Goal: Task Accomplishment & Management: Manage account settings

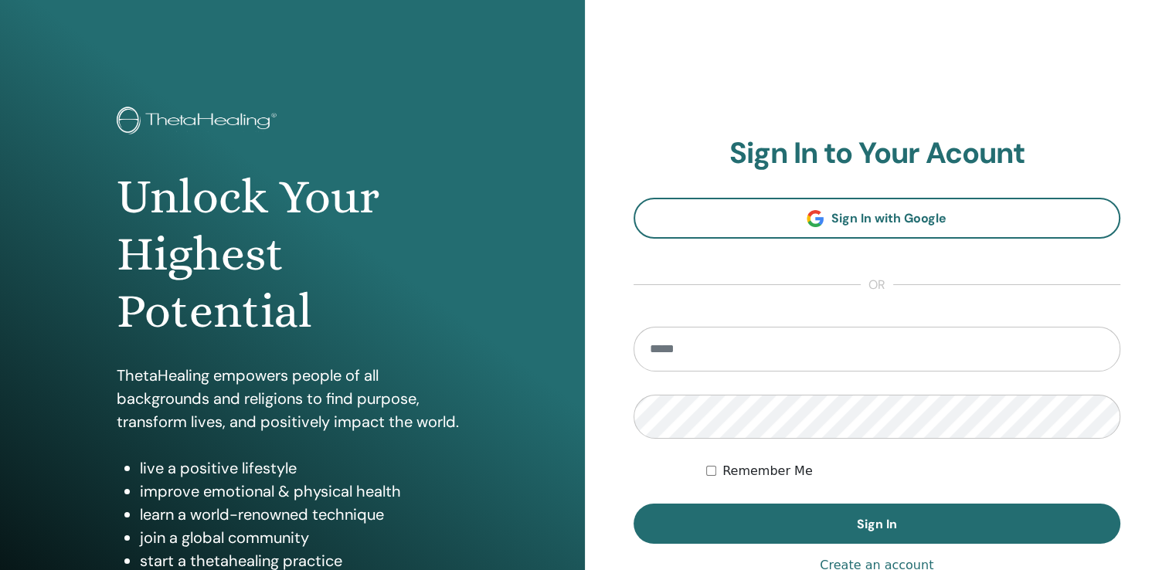
click at [684, 338] on input "email" at bounding box center [878, 349] width 488 height 45
type input "*"
type input "**********"
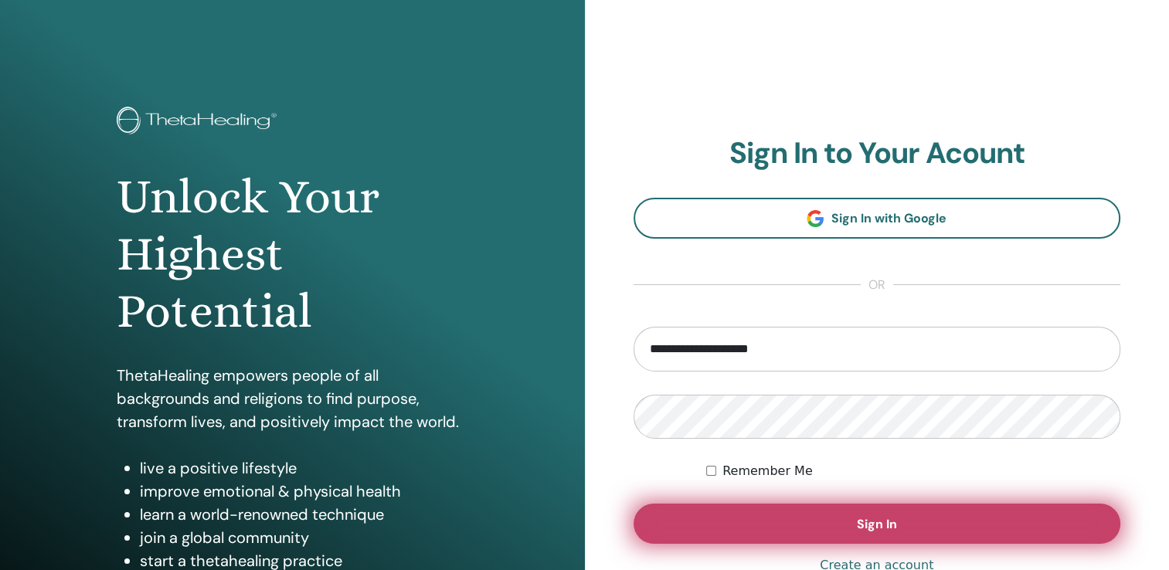
click at [894, 518] on span "Sign In" at bounding box center [877, 524] width 40 height 16
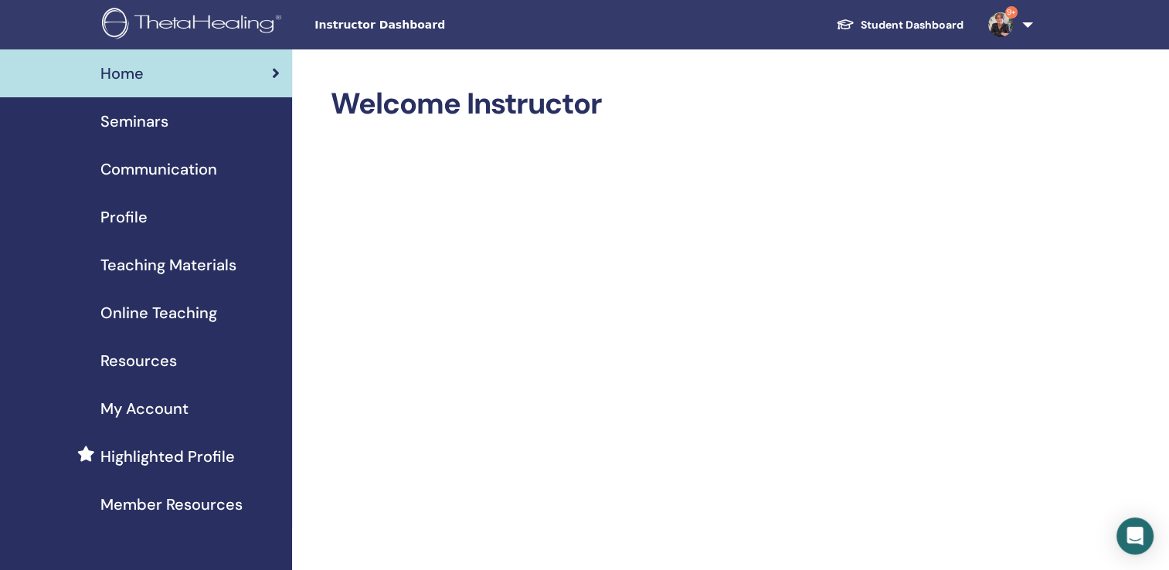
click at [127, 122] on span "Seminars" at bounding box center [134, 121] width 68 height 23
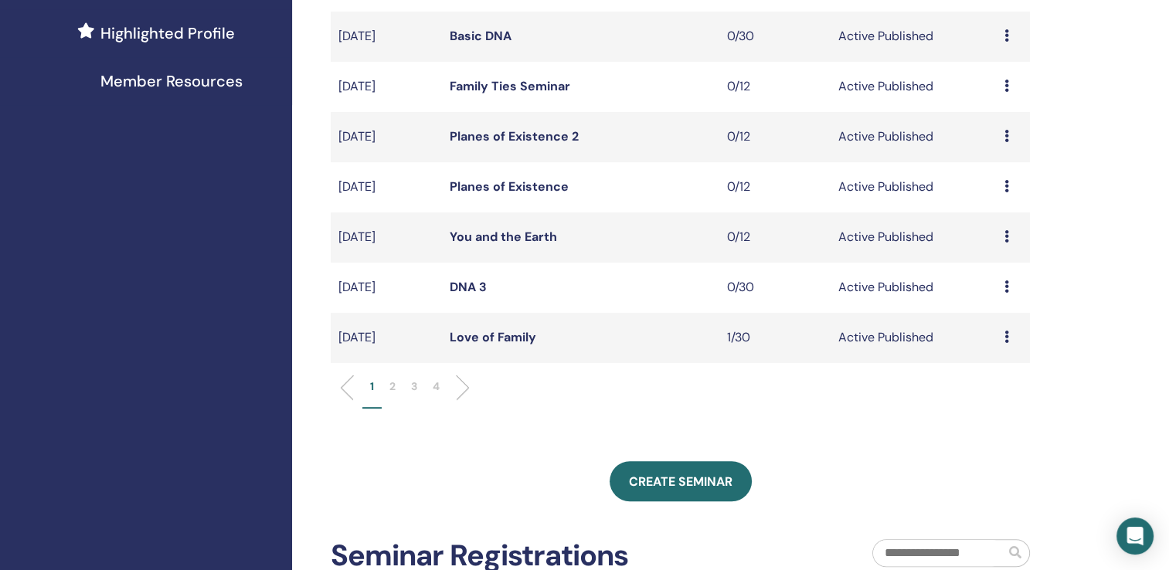
scroll to position [430, 0]
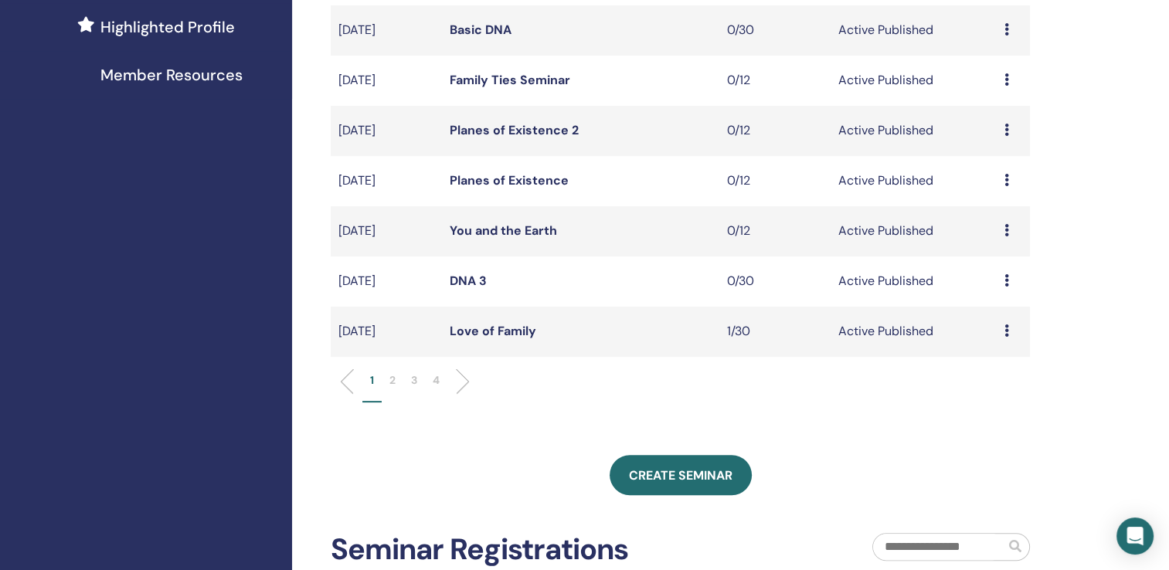
click at [505, 326] on link "Love of Family" at bounding box center [493, 331] width 87 height 16
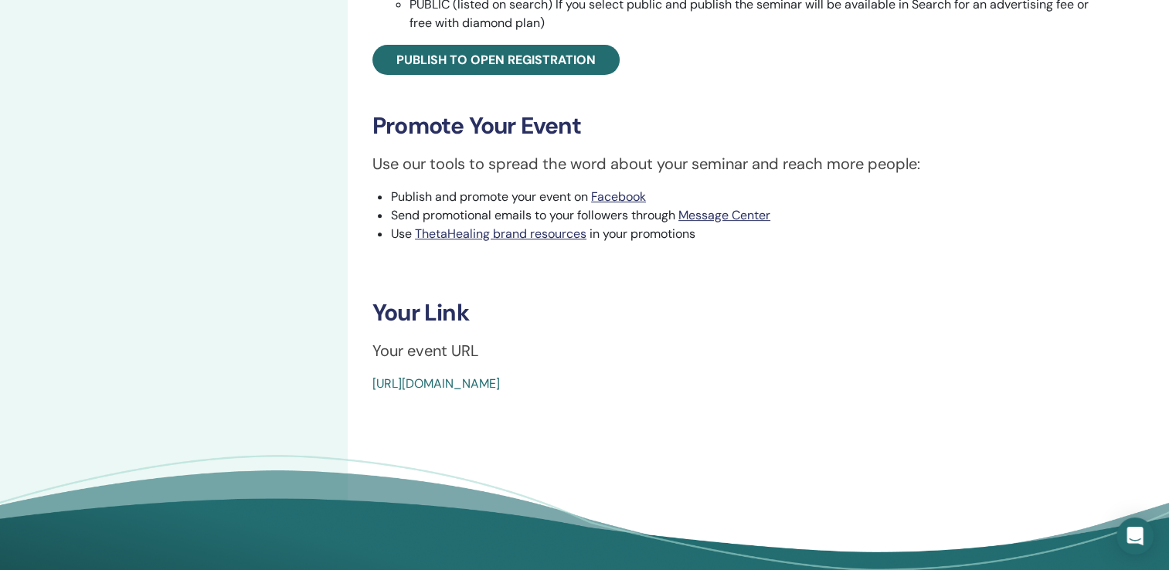
scroll to position [572, 0]
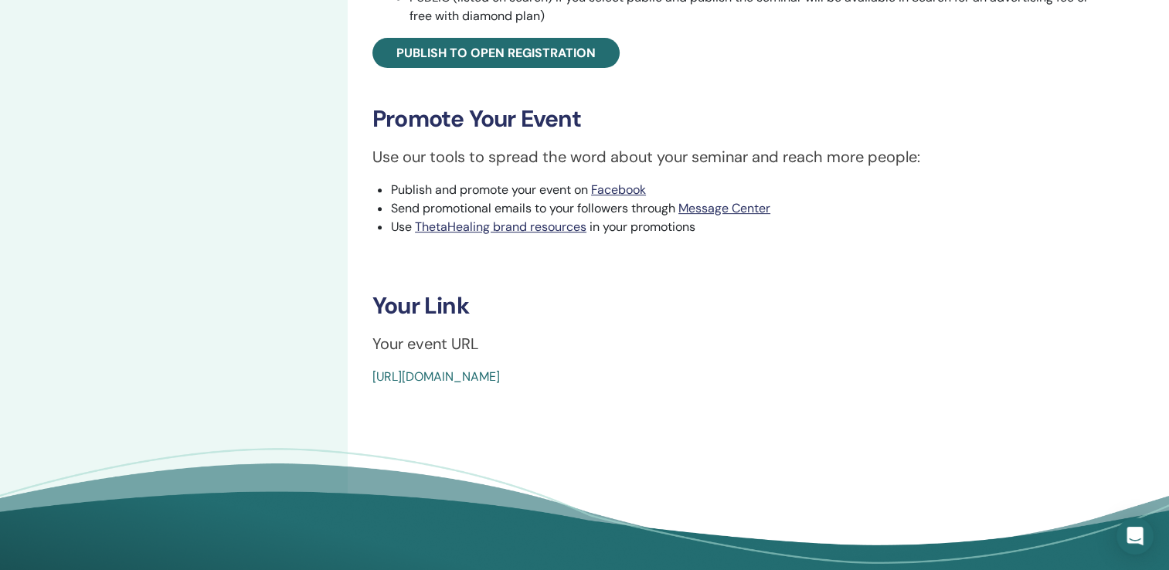
drag, startPoint x: 374, startPoint y: 305, endPoint x: 836, endPoint y: 369, distance: 466.5
copy div "Your Link Your event URL https://www.thetahealing.com/seminar-377912-details.ht…"
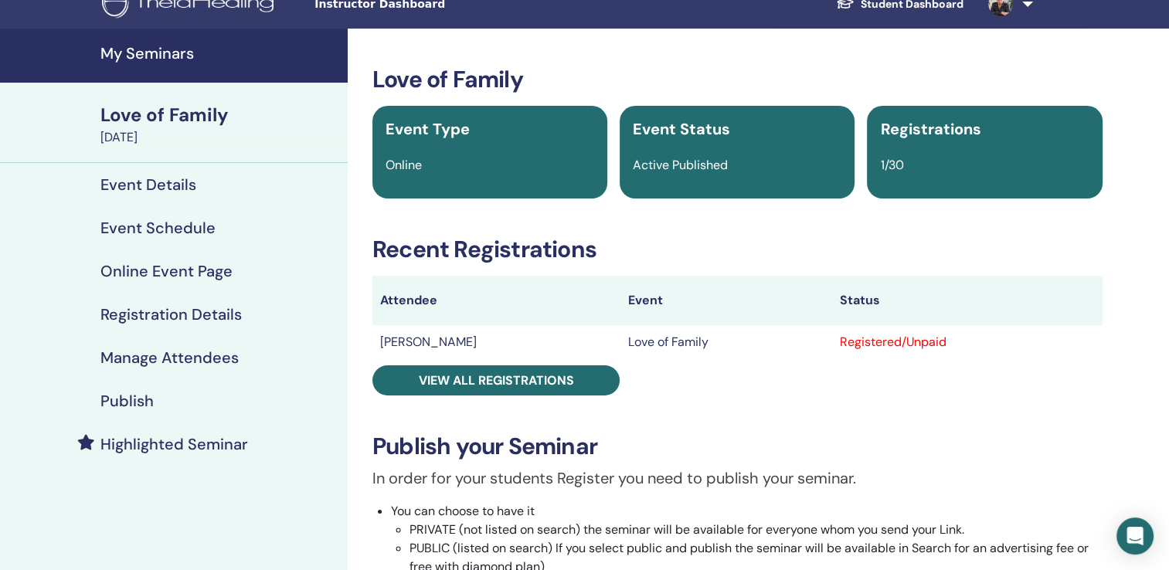
scroll to position [0, 0]
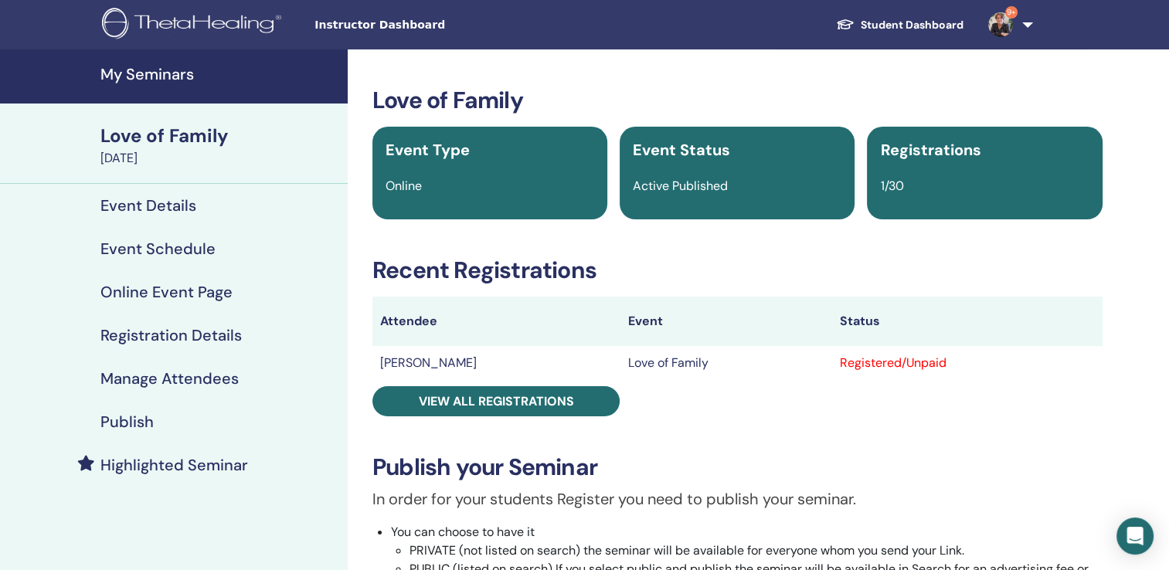
click at [161, 73] on h4 "My Seminars" at bounding box center [219, 74] width 238 height 19
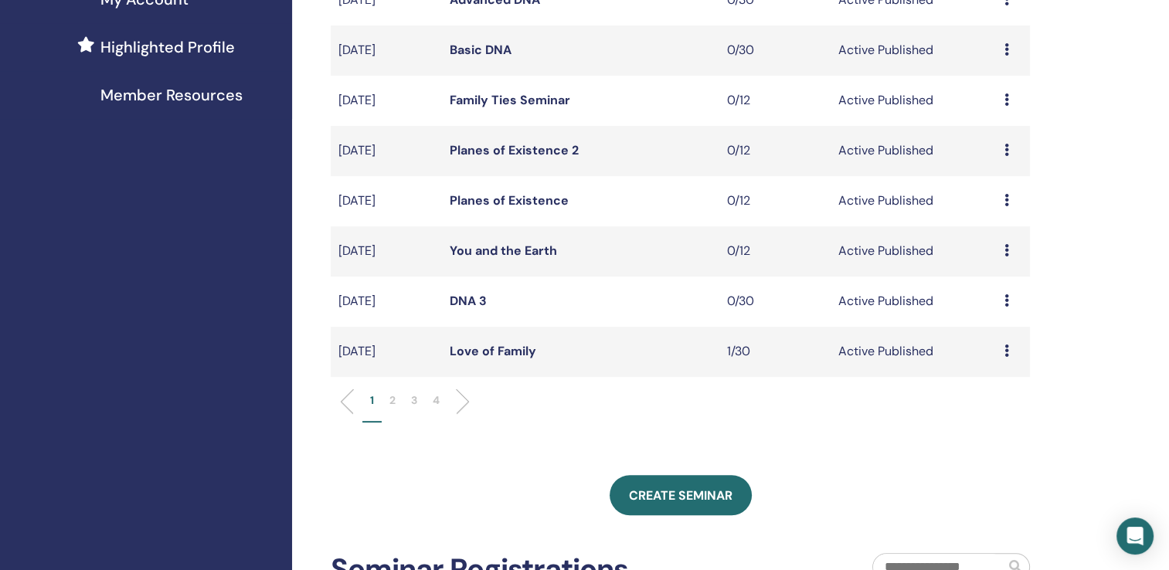
scroll to position [413, 0]
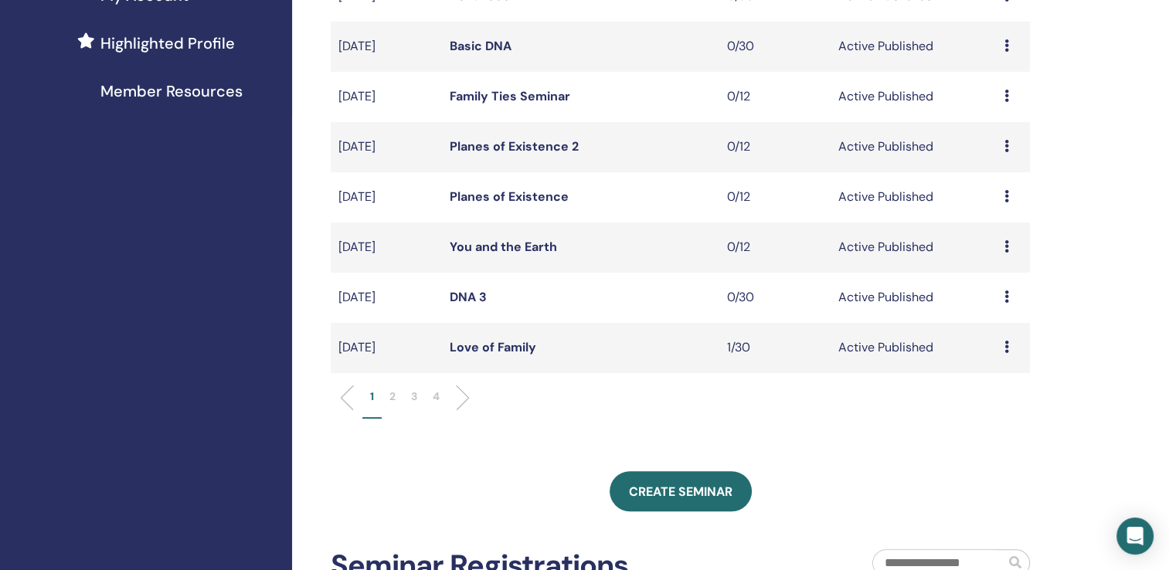
click at [524, 246] on link "You and the Earth" at bounding box center [503, 247] width 107 height 16
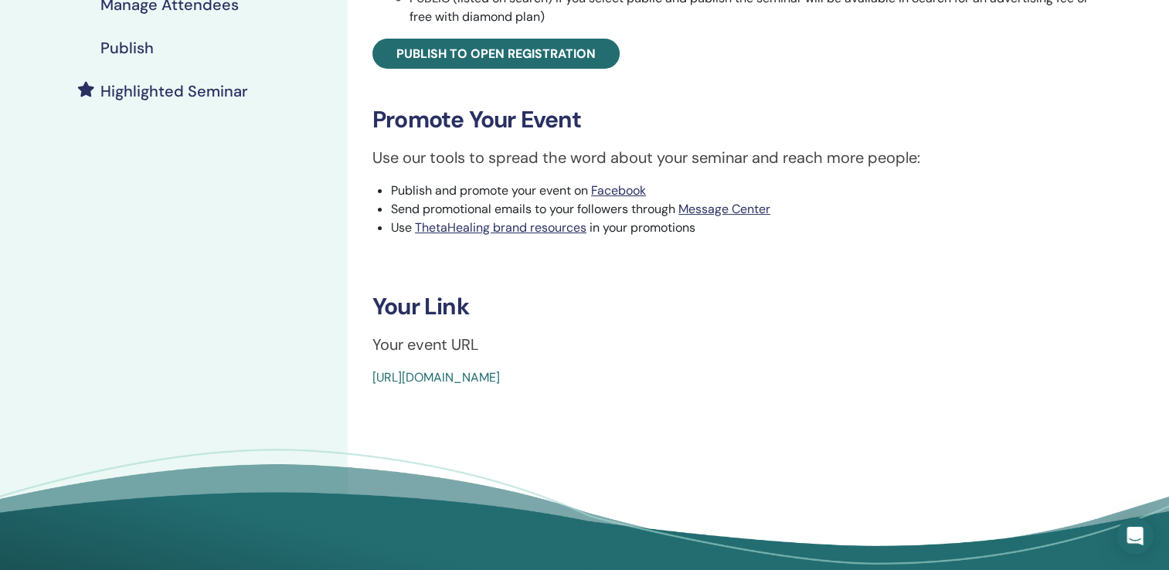
scroll to position [380, 0]
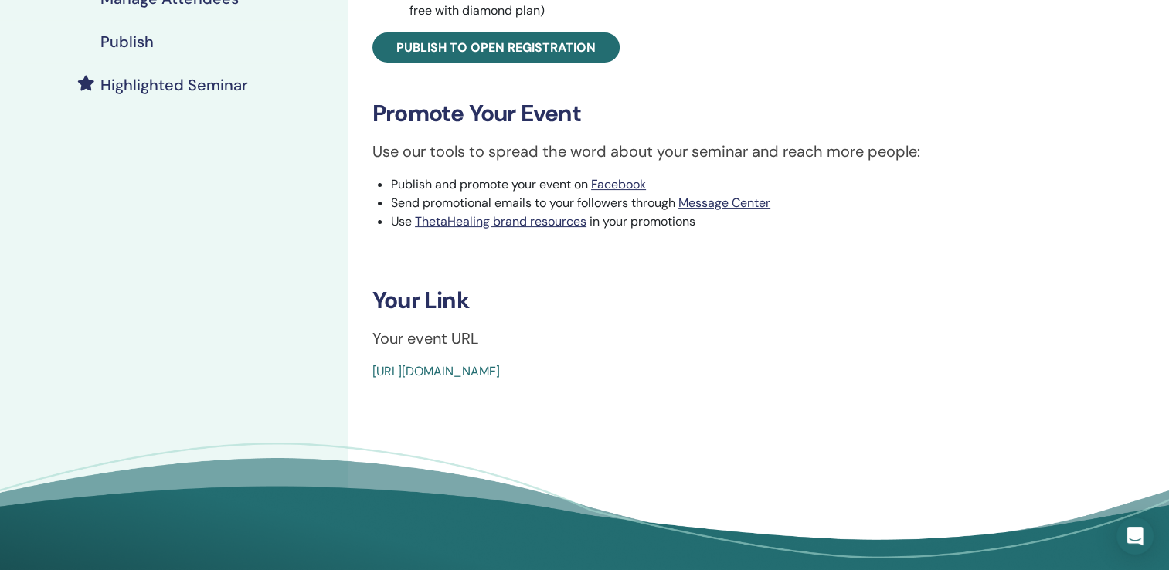
drag, startPoint x: 377, startPoint y: 292, endPoint x: 819, endPoint y: 389, distance: 452.4
click at [819, 389] on div "You and the Earth Event Type In-Person Event Status Active Published Registrati…" at bounding box center [738, 133] width 780 height 928
copy div "Your Link Your event URL https://www.thetahealing.com/seminar-342308-details.ht…"
click at [1164, 280] on div "My Seminars You and the Earth November 01, 2025 Event Details Event Schedule Ev…" at bounding box center [584, 133] width 1169 height 928
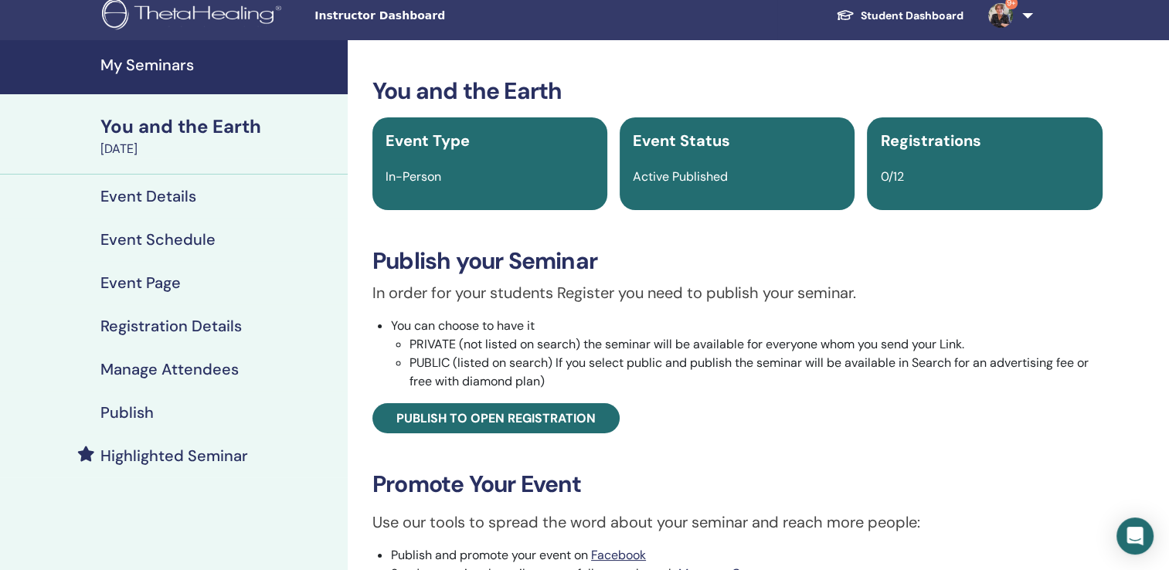
scroll to position [0, 0]
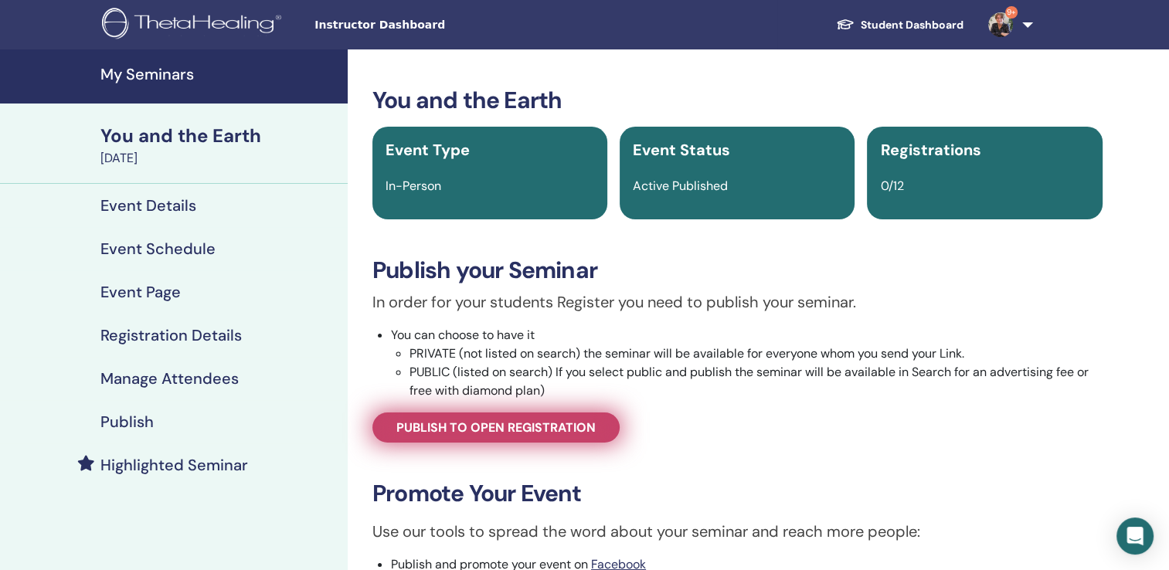
click at [461, 428] on span "Publish to open registration" at bounding box center [495, 428] width 199 height 16
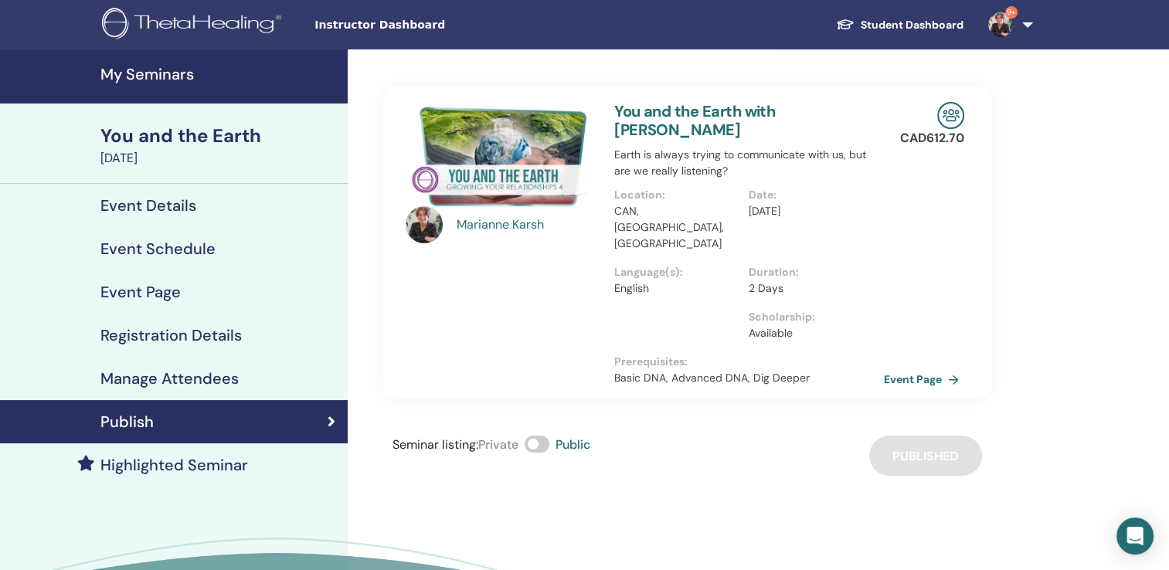
click at [139, 79] on h4 "My Seminars" at bounding box center [219, 74] width 238 height 19
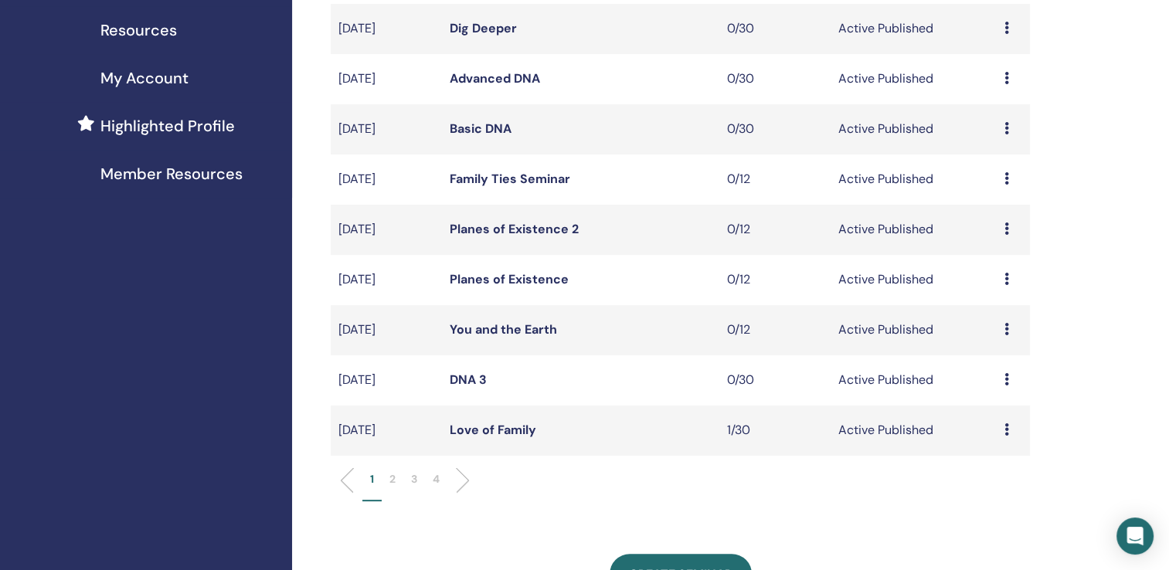
scroll to position [335, 0]
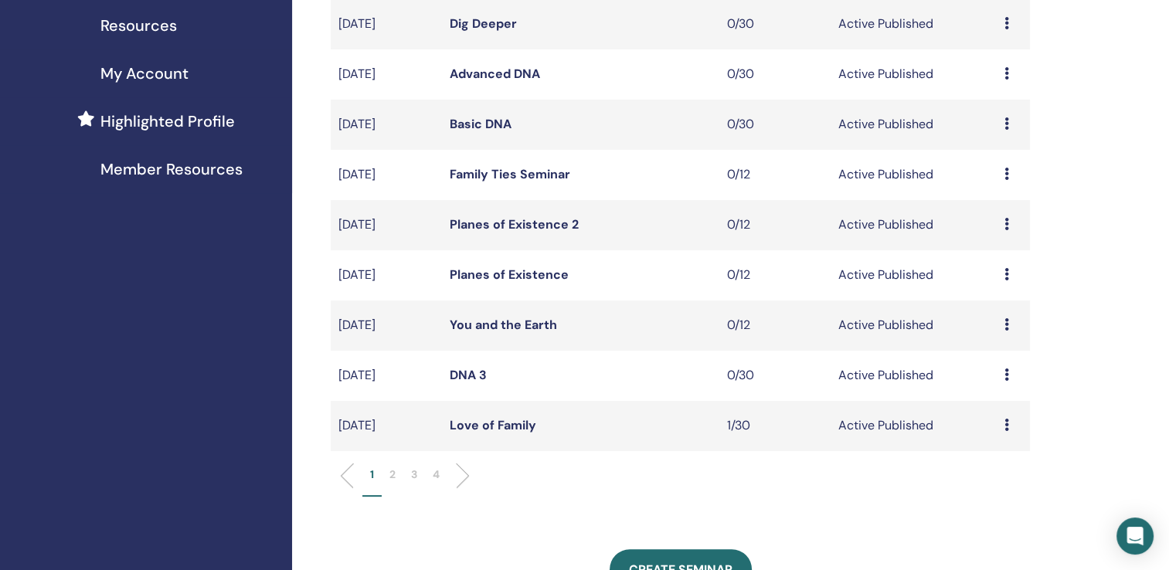
click at [527, 329] on link "You and the Earth" at bounding box center [503, 325] width 107 height 16
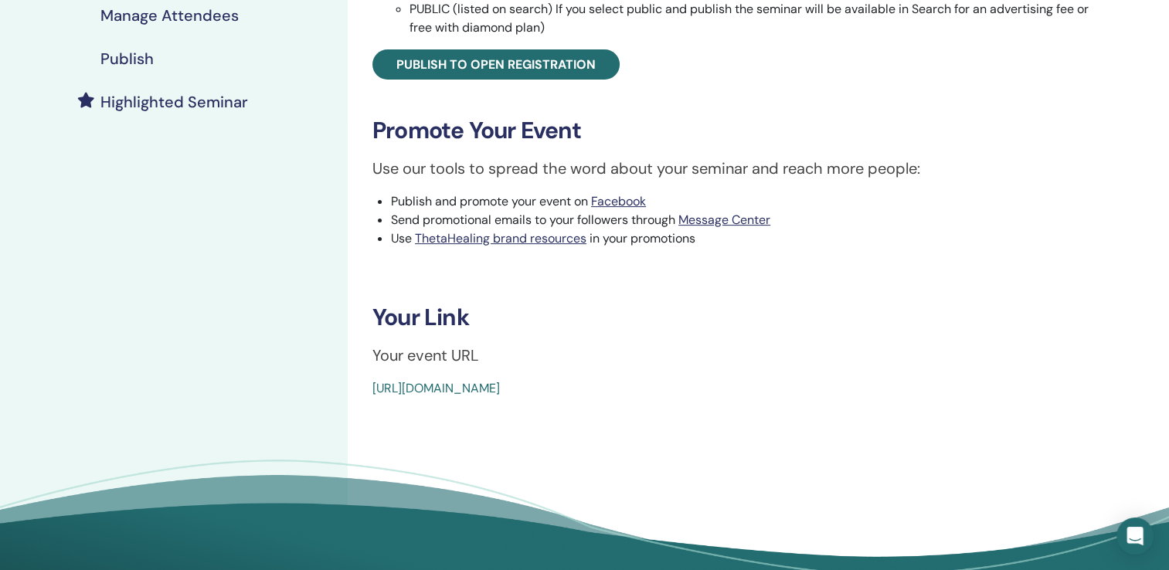
scroll to position [377, 0]
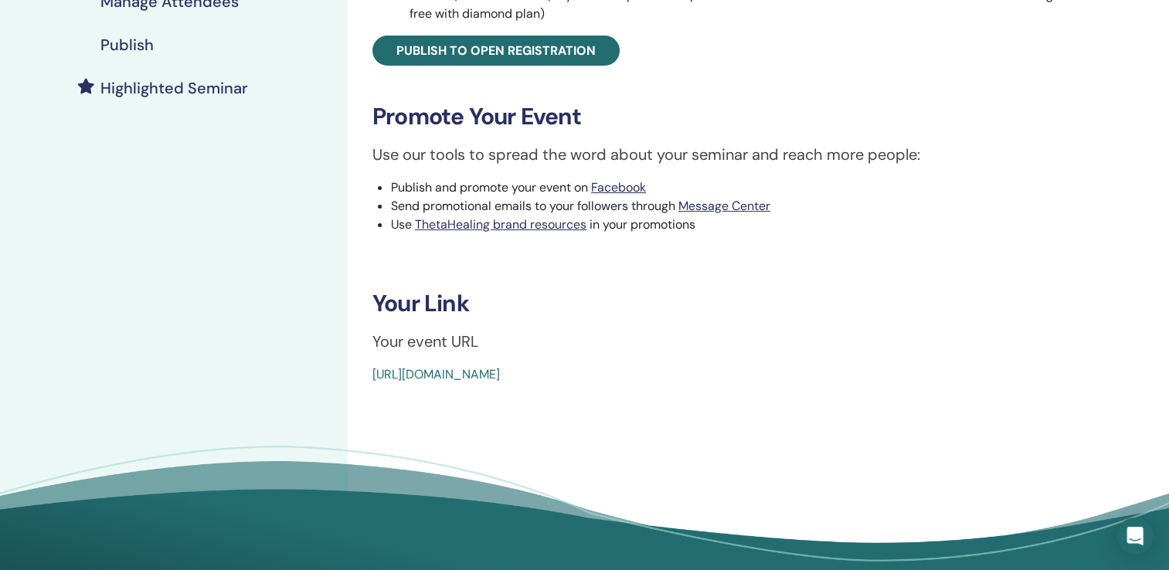
drag, startPoint x: 377, startPoint y: 298, endPoint x: 773, endPoint y: 372, distance: 402.4
click at [773, 372] on div "You and the Earth Event Type In-Person Event Status Active Published Registrati…" at bounding box center [737, 46] width 761 height 675
copy div "Your Link Your event URL https://www.thetahealing.com/seminar-342308-details.ht…"
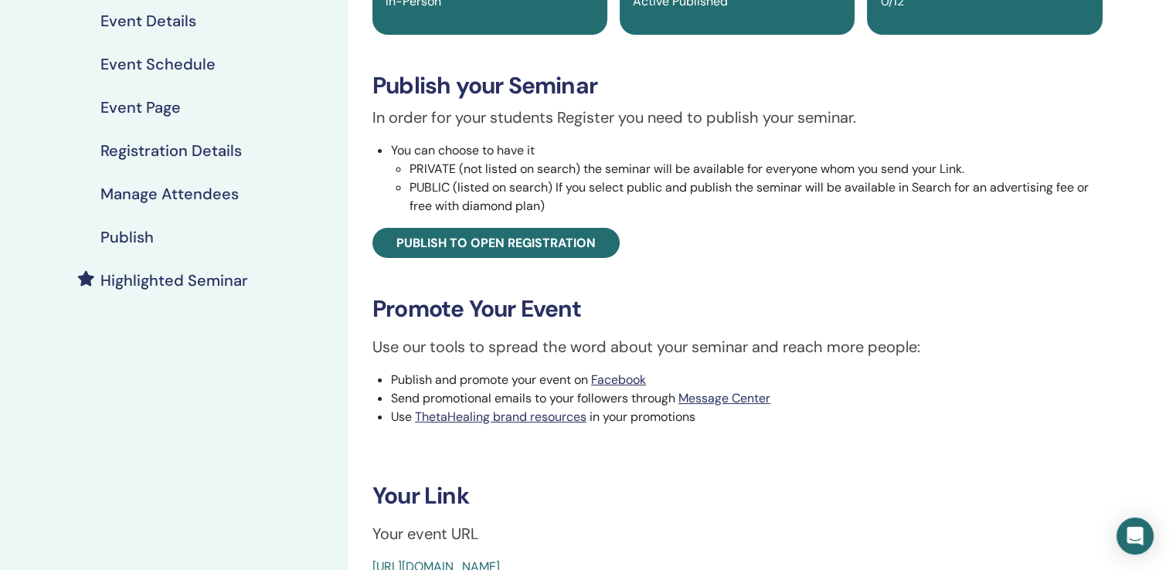
scroll to position [0, 0]
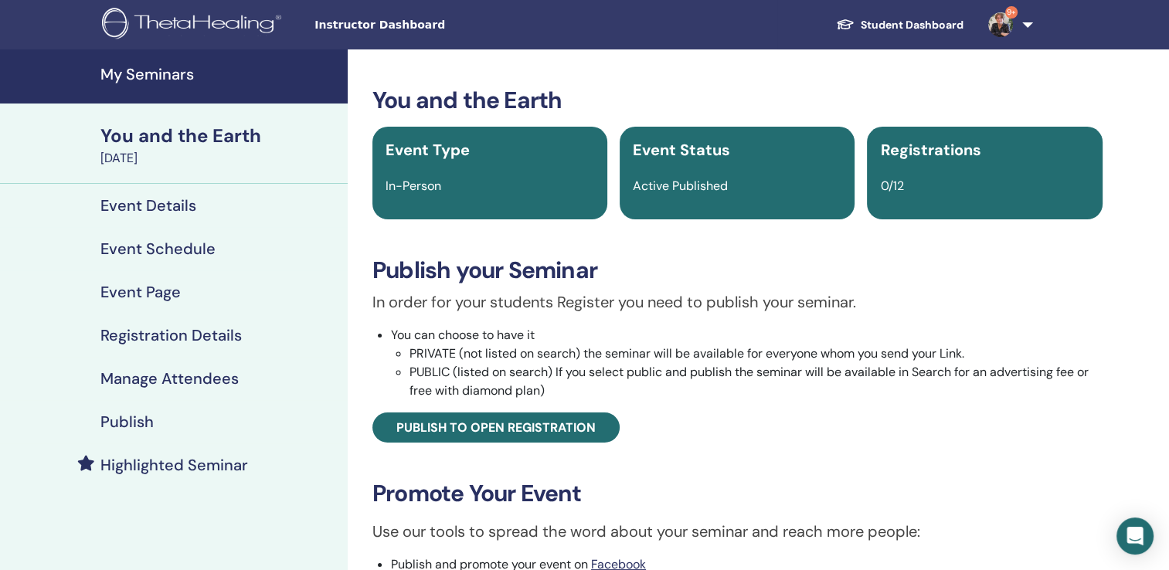
click at [169, 73] on h4 "My Seminars" at bounding box center [219, 74] width 238 height 19
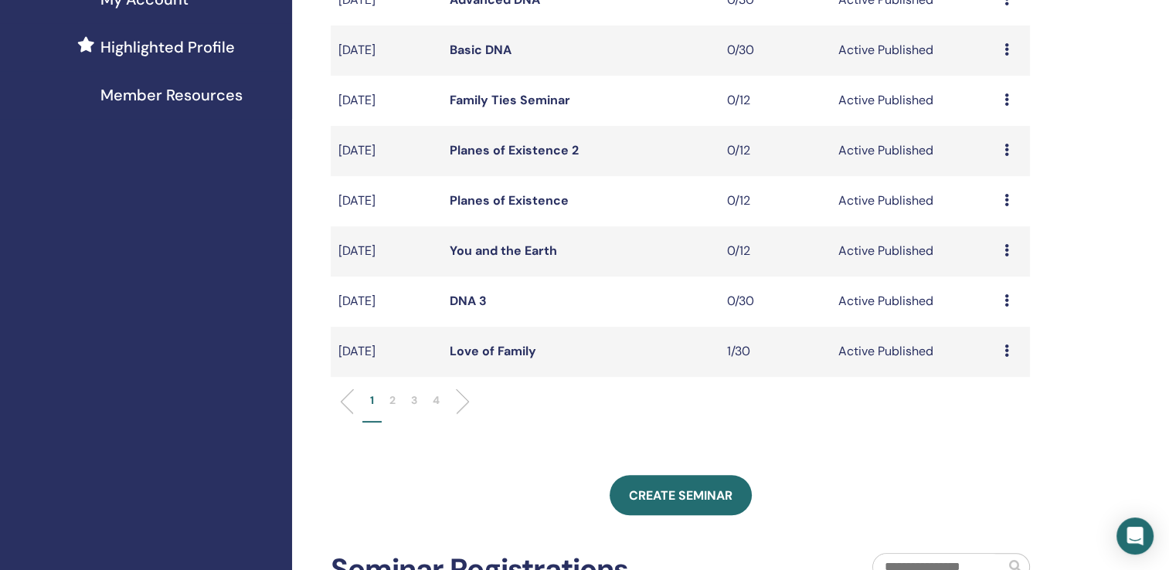
scroll to position [438, 0]
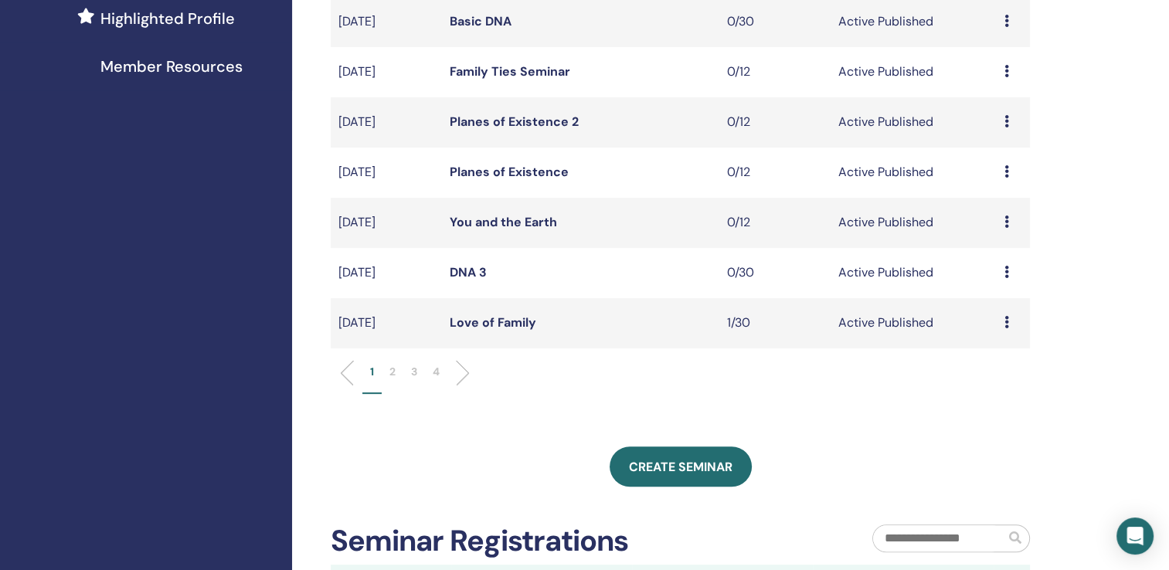
click at [391, 372] on p "2" at bounding box center [392, 372] width 6 height 16
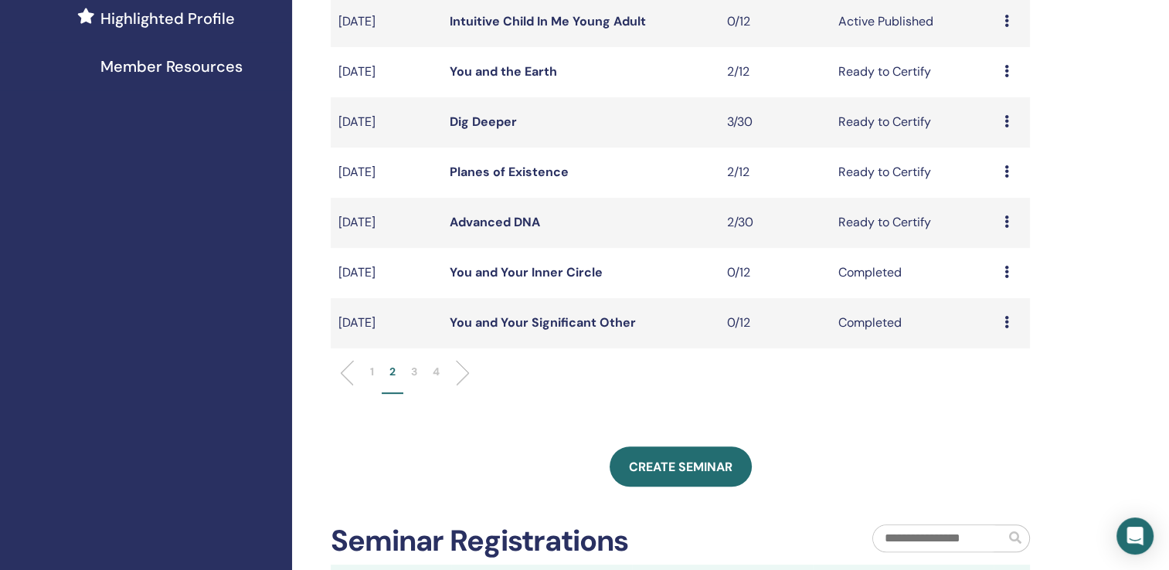
click at [416, 371] on p "3" at bounding box center [414, 372] width 6 height 16
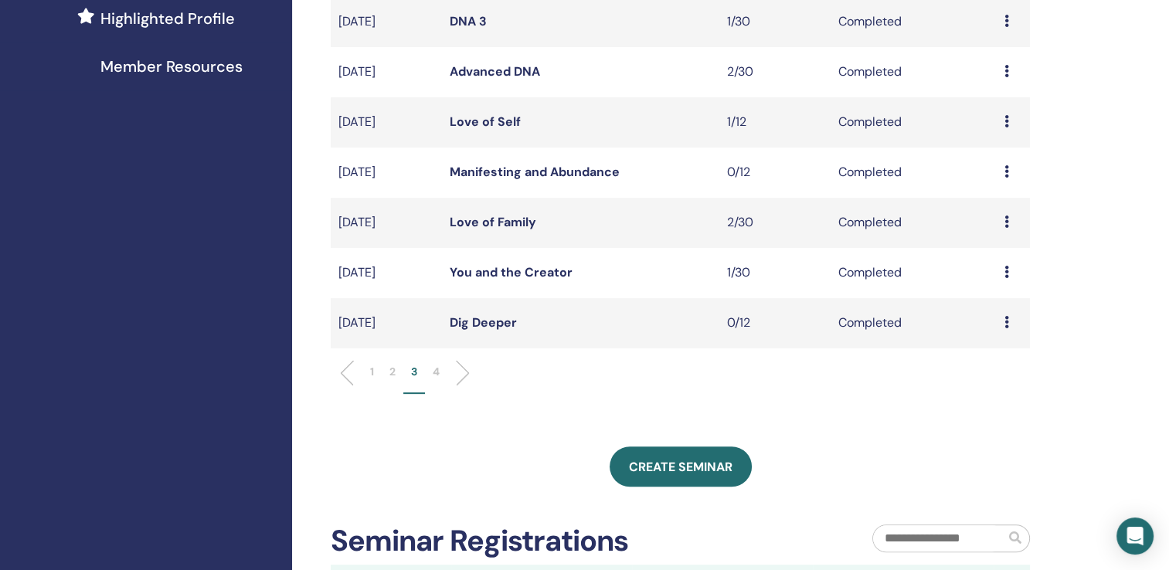
click at [394, 369] on p "2" at bounding box center [392, 372] width 6 height 16
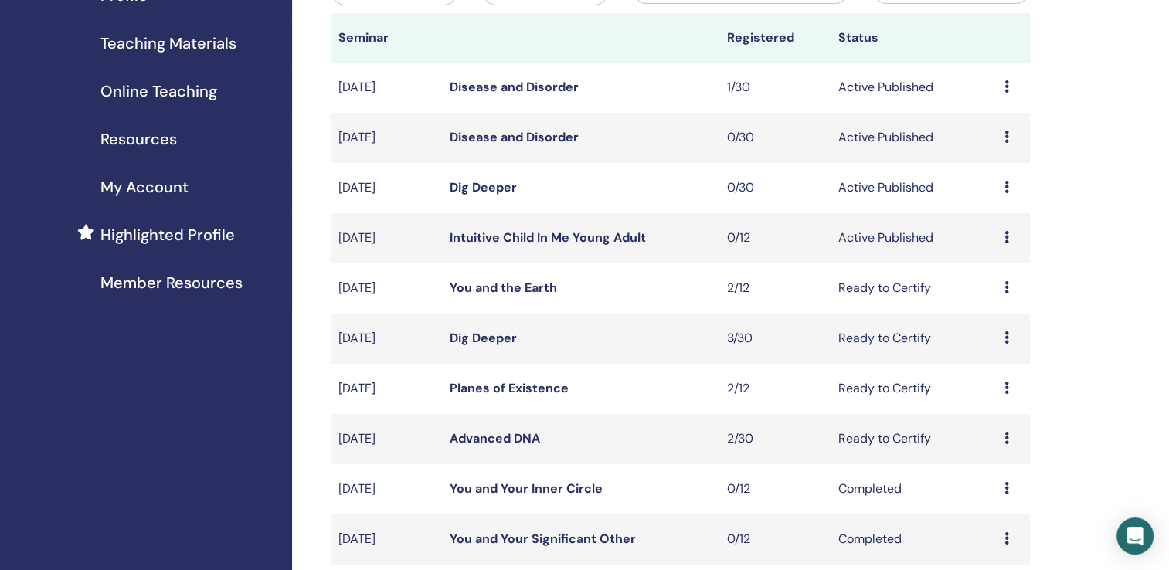
scroll to position [217, 0]
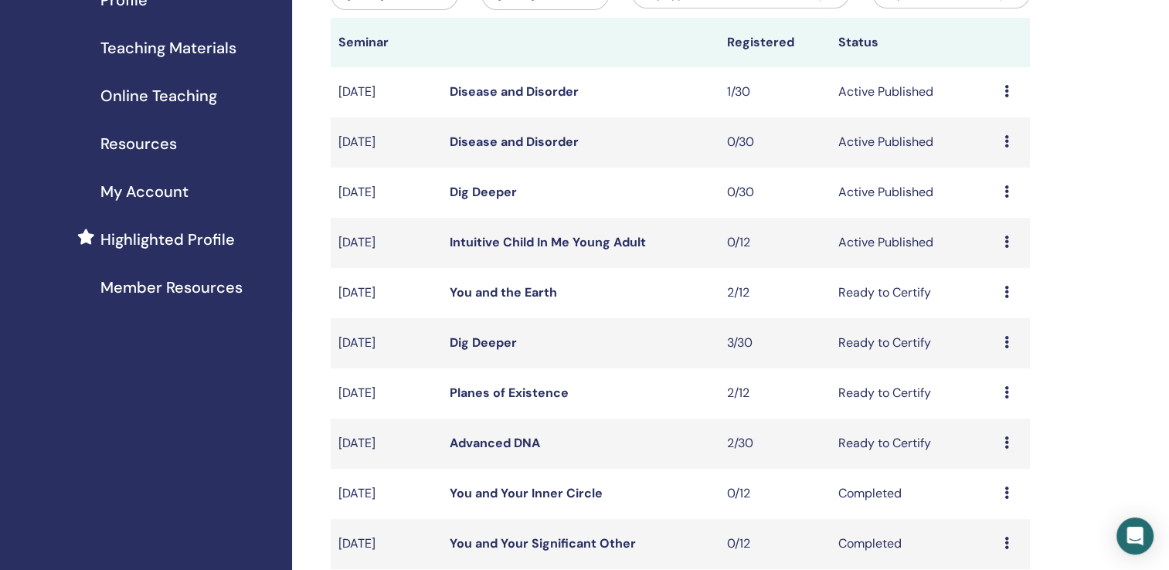
click at [476, 192] on link "Dig Deeper" at bounding box center [483, 192] width 67 height 16
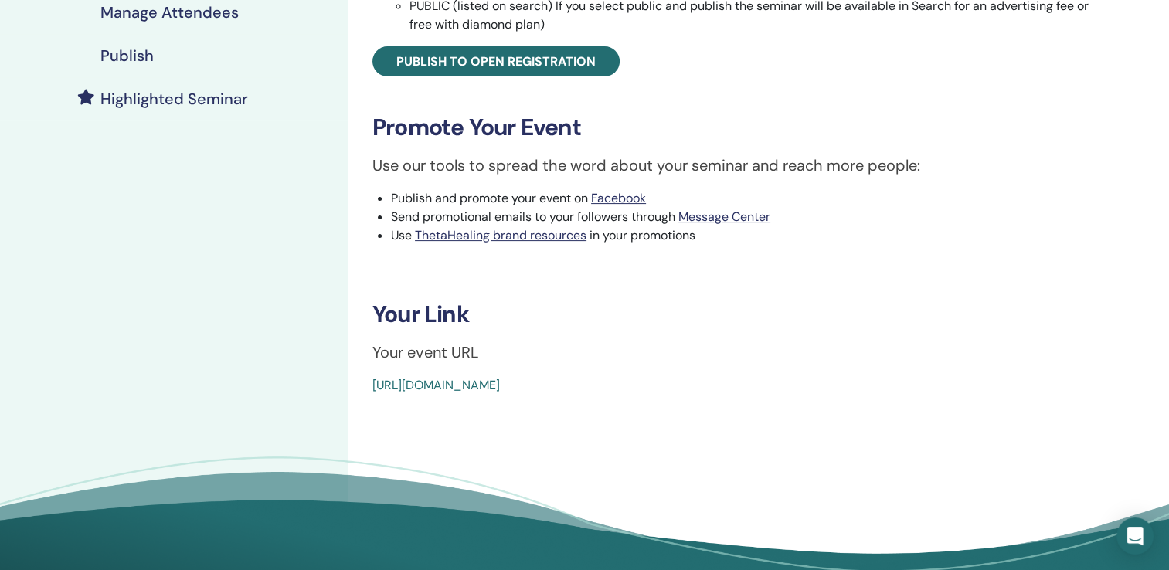
scroll to position [371, 0]
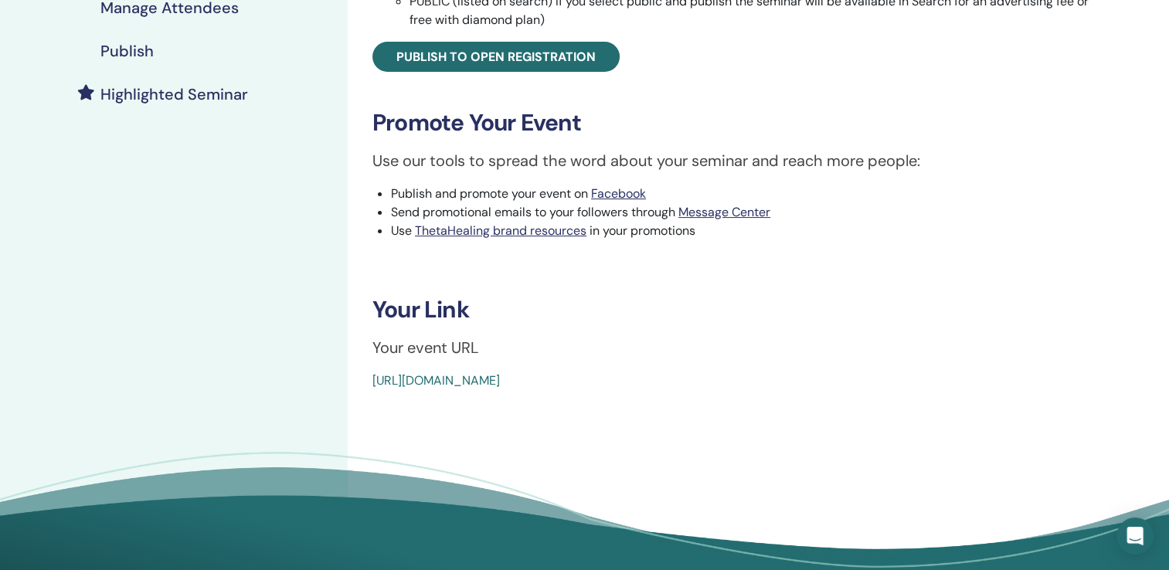
drag, startPoint x: 372, startPoint y: 305, endPoint x: 744, endPoint y: 398, distance: 383.1
click at [744, 398] on div "Dig Deeper Event Type Online Event Status Active Published Registrations 0/30 P…" at bounding box center [738, 143] width 780 height 928
copy div "Your Link Your event URL https://www.thetahealing.com/seminar-377911-details.ht…"
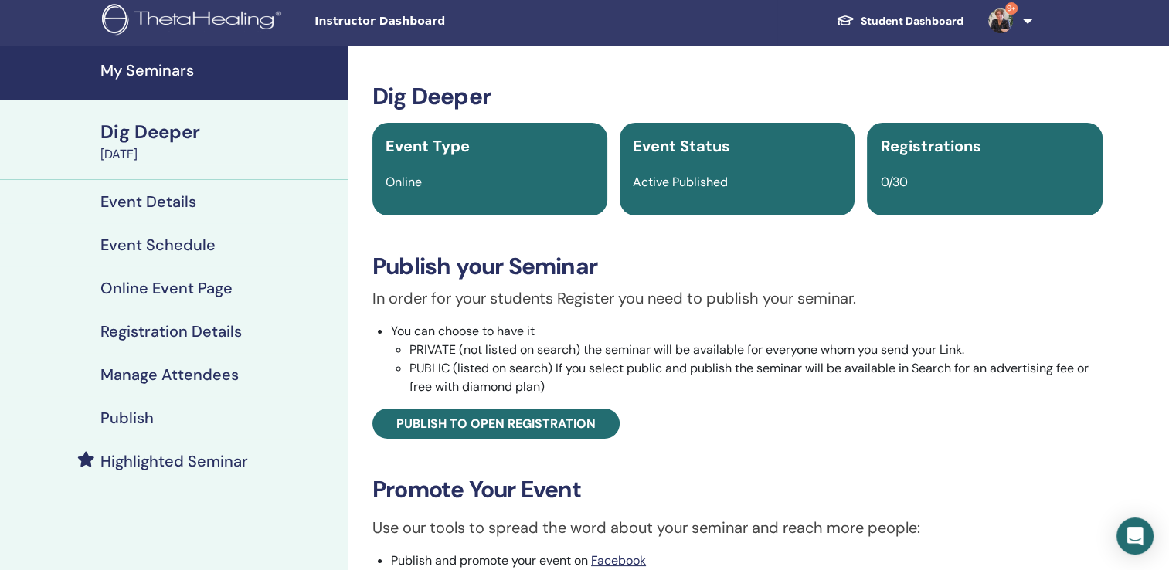
scroll to position [0, 0]
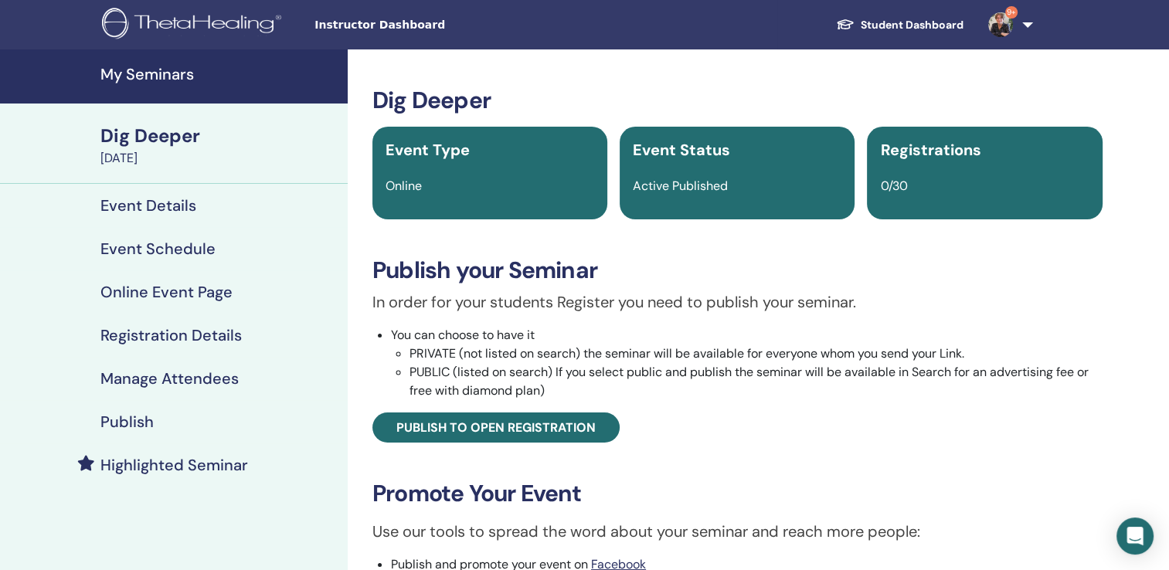
click at [173, 73] on h4 "My Seminars" at bounding box center [219, 74] width 238 height 19
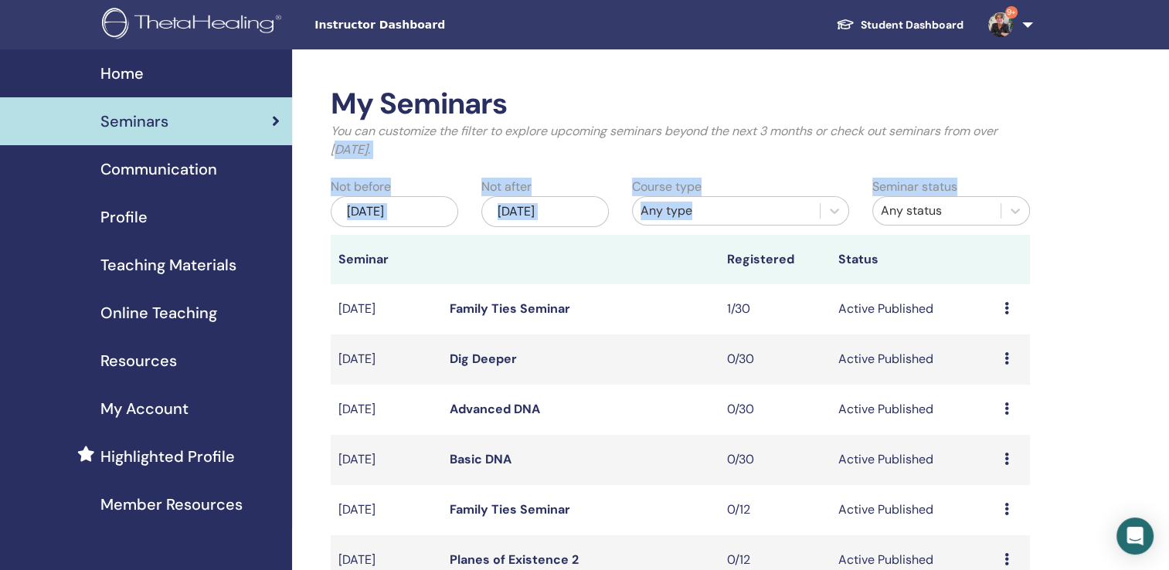
drag, startPoint x: 1168, startPoint y: 125, endPoint x: 1166, endPoint y: 187, distance: 61.9
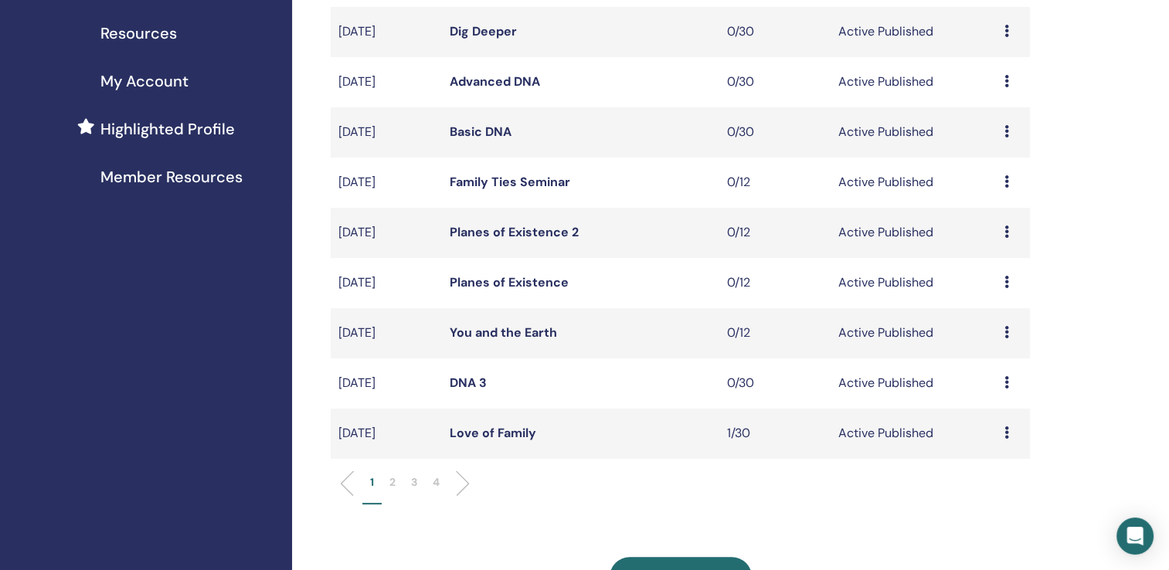
scroll to position [331, 0]
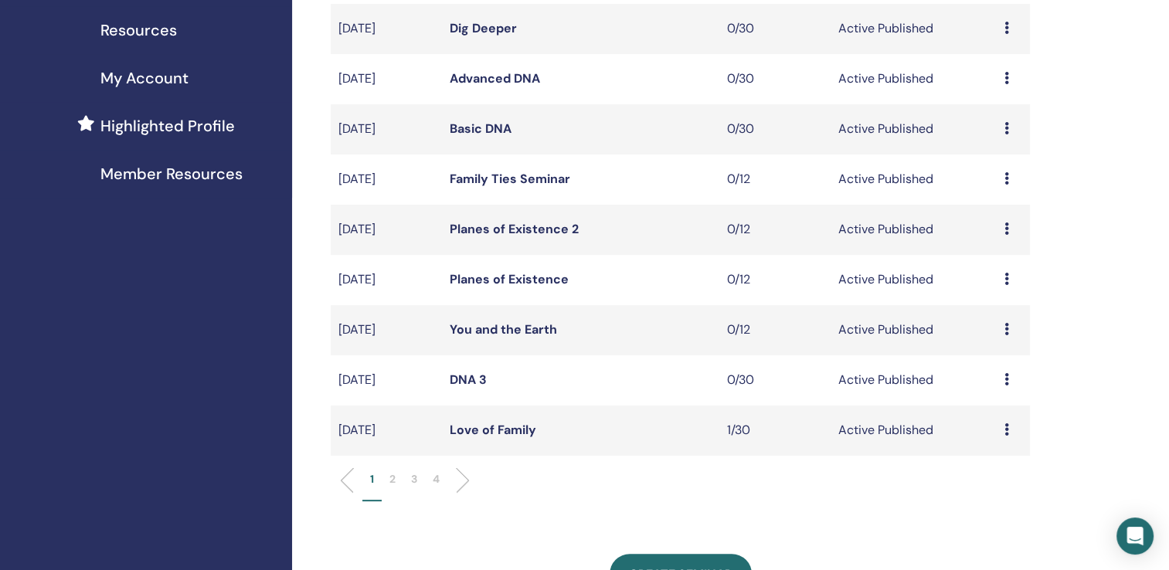
click at [479, 428] on link "Love of Family" at bounding box center [493, 430] width 87 height 16
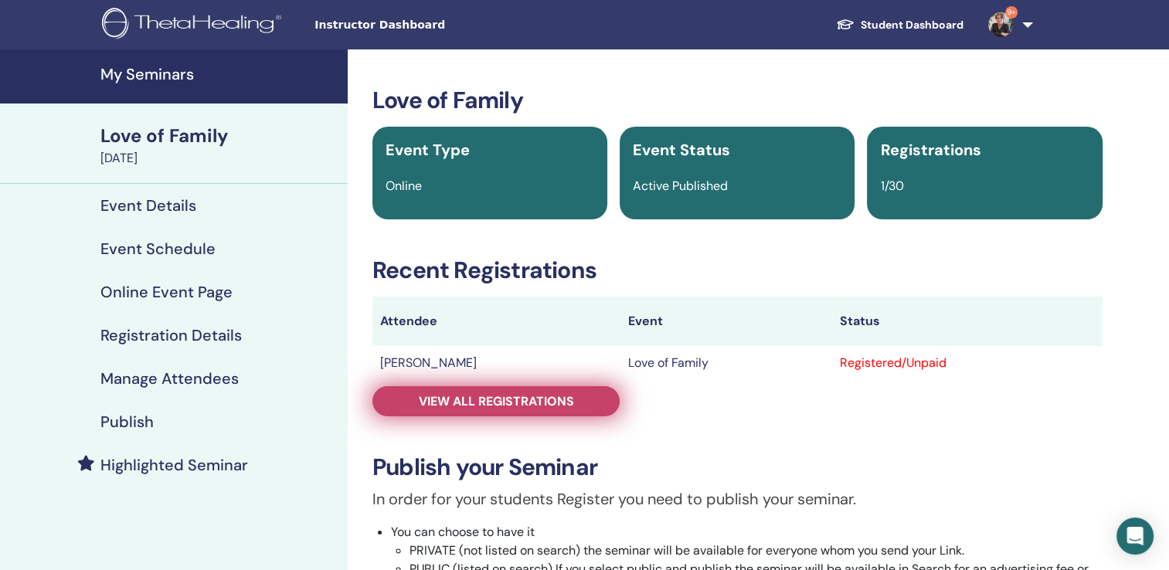
click at [494, 401] on span "View all registrations" at bounding box center [496, 401] width 155 height 16
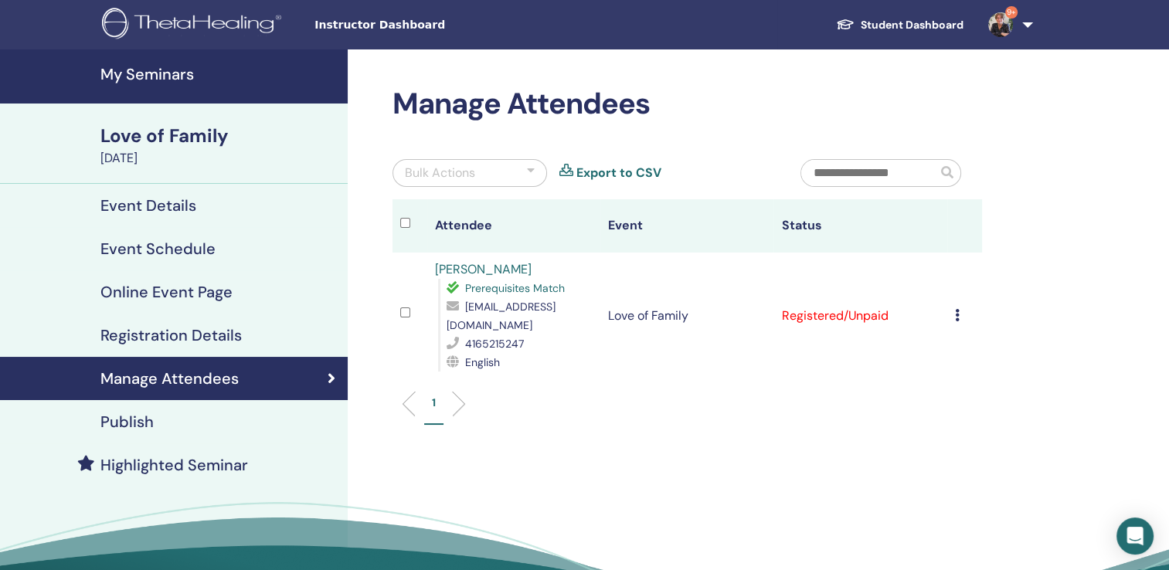
click at [158, 72] on h4 "My Seminars" at bounding box center [219, 74] width 238 height 19
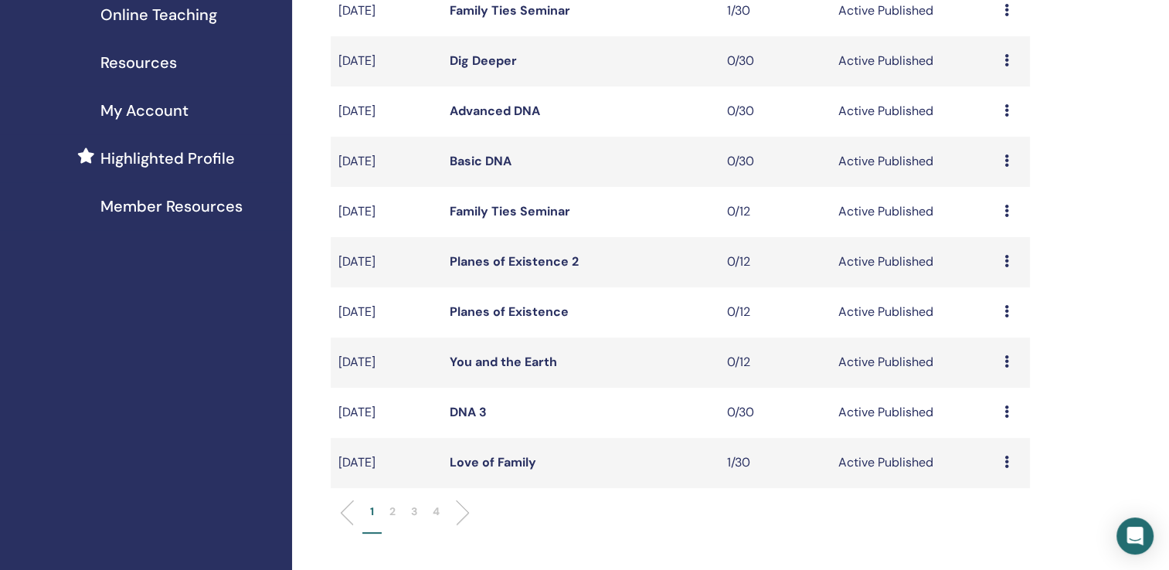
scroll to position [337, 0]
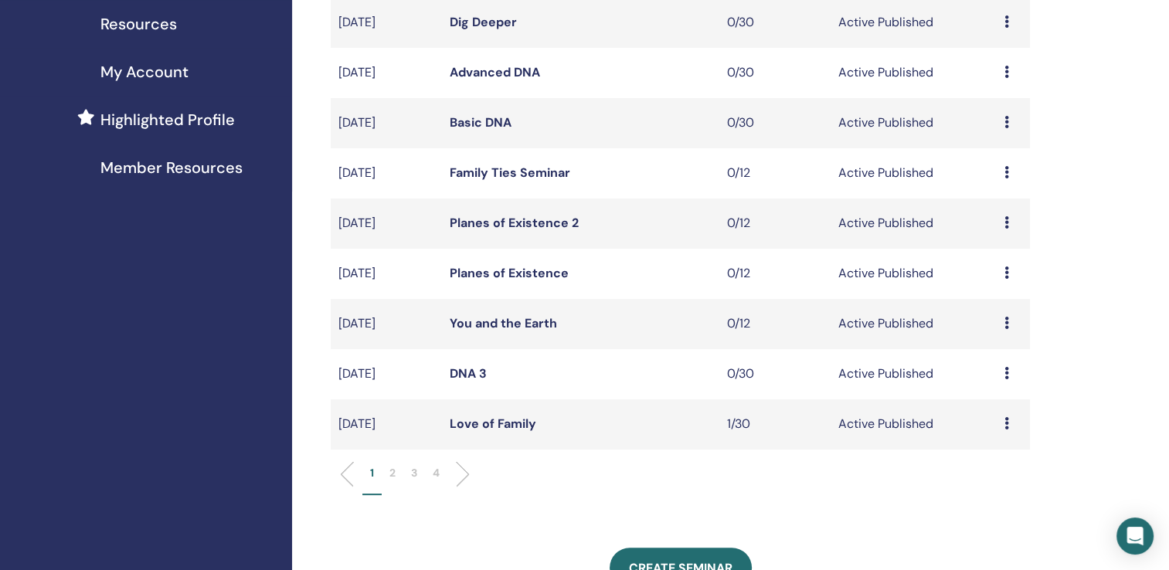
click at [392, 474] on p "2" at bounding box center [392, 473] width 6 height 16
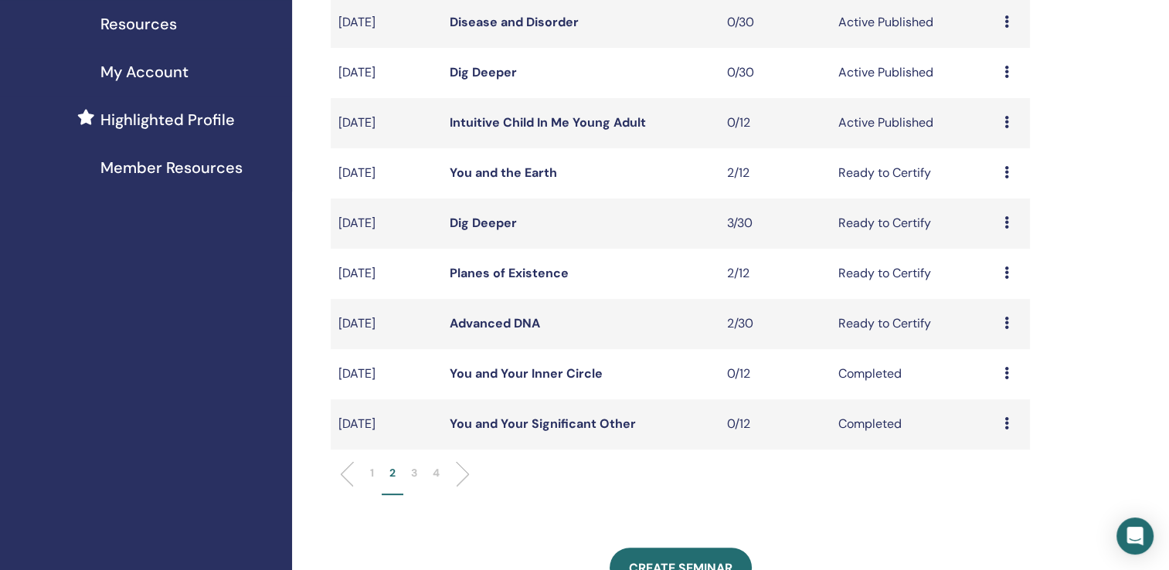
click at [531, 172] on link "You and the Earth" at bounding box center [503, 173] width 107 height 16
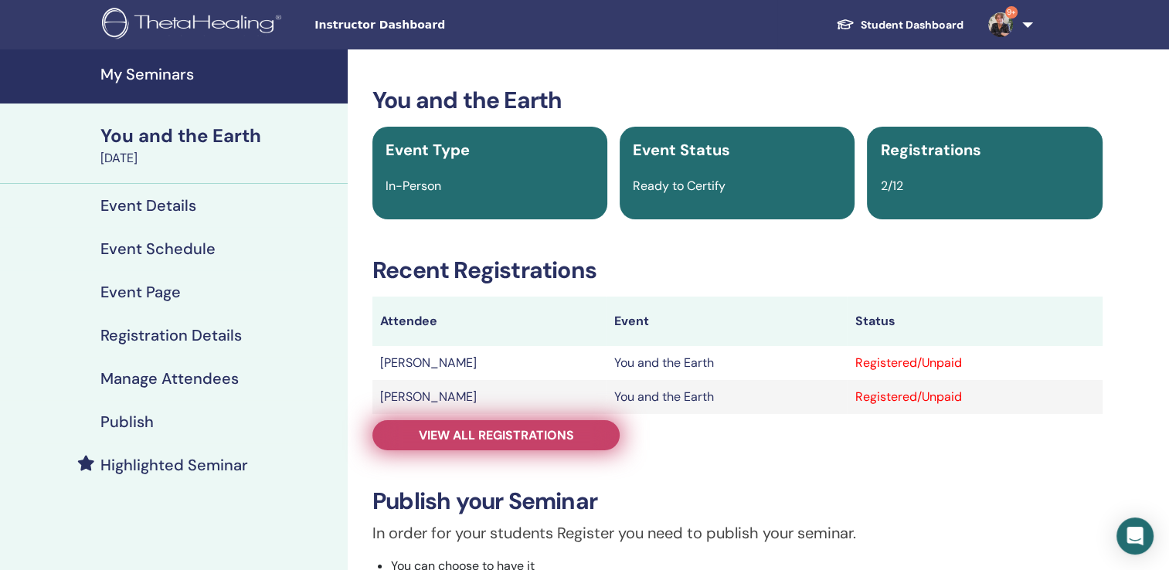
click at [525, 438] on span "View all registrations" at bounding box center [496, 435] width 155 height 16
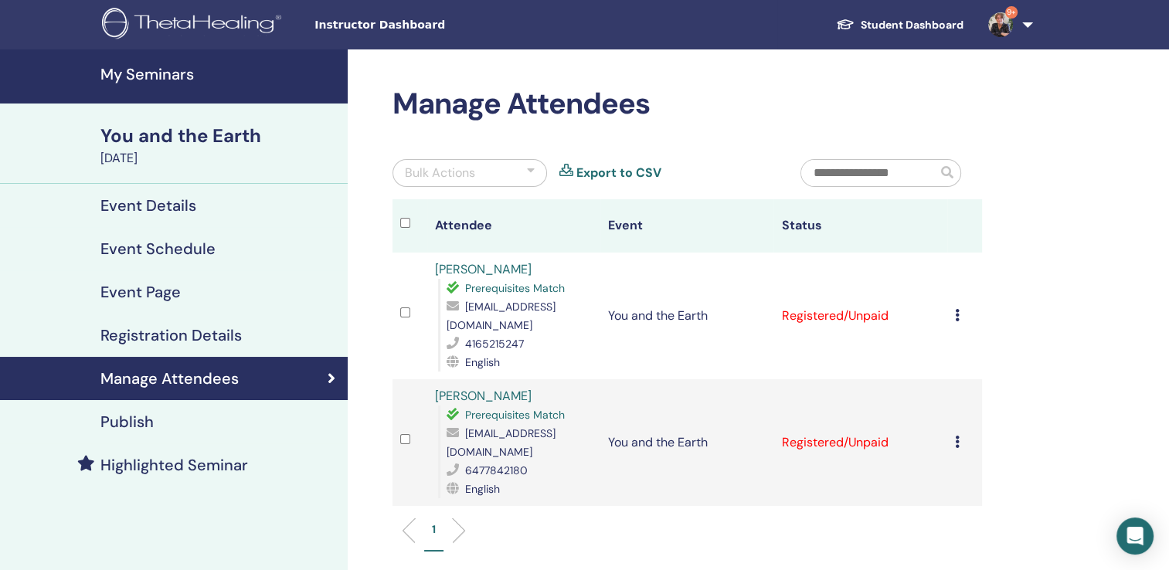
click at [955, 314] on icon at bounding box center [957, 315] width 5 height 12
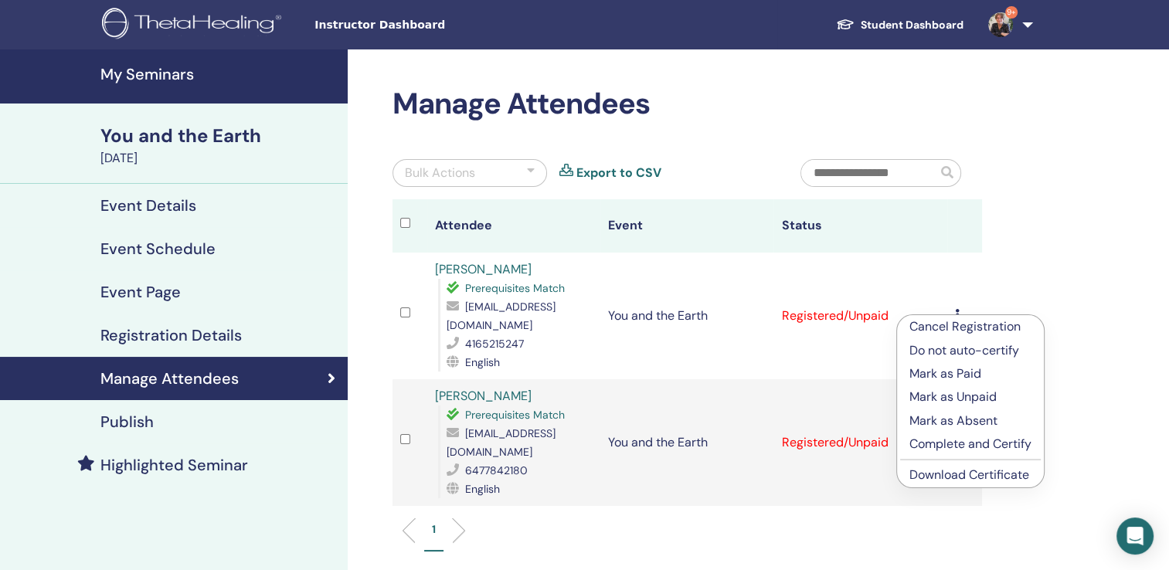
click at [937, 443] on p "Complete and Certify" at bounding box center [970, 444] width 122 height 19
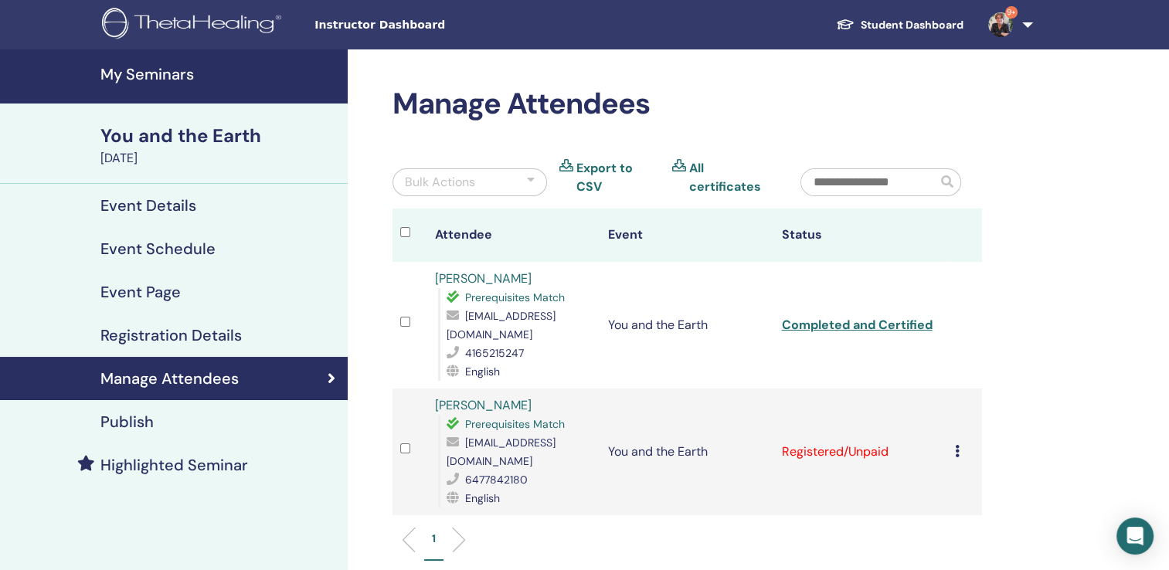
click at [956, 445] on icon at bounding box center [957, 451] width 5 height 12
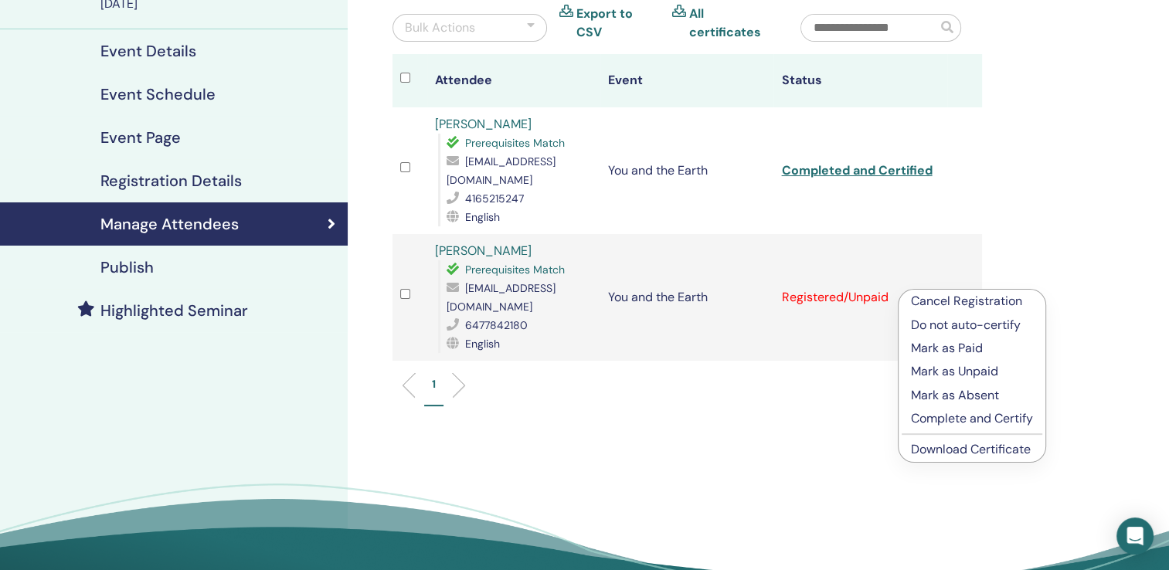
scroll to position [169, 0]
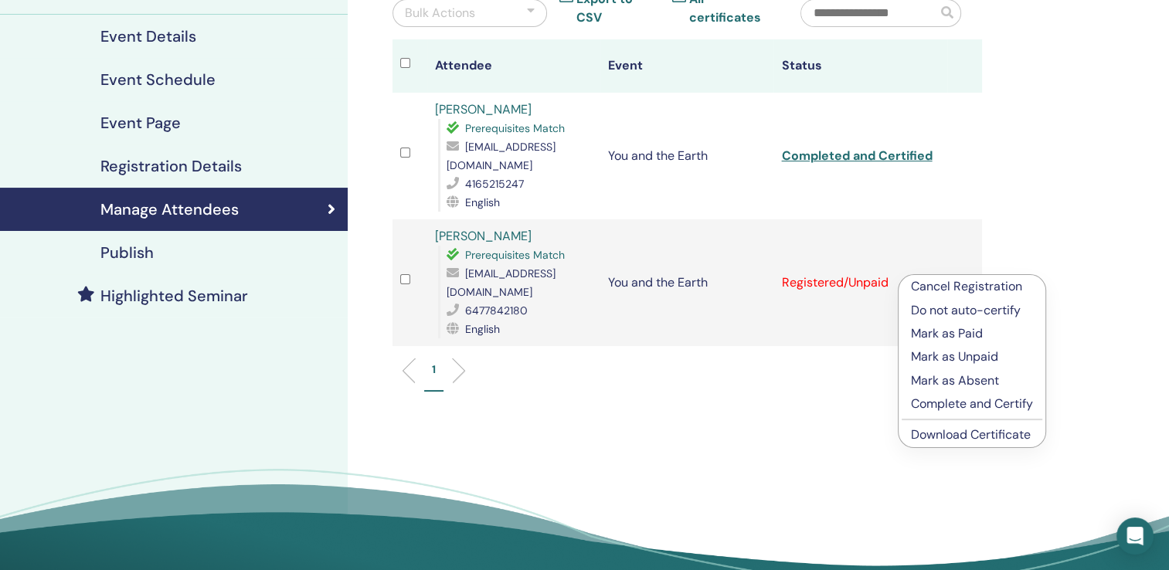
click at [1014, 406] on p "Complete and Certify" at bounding box center [972, 404] width 122 height 19
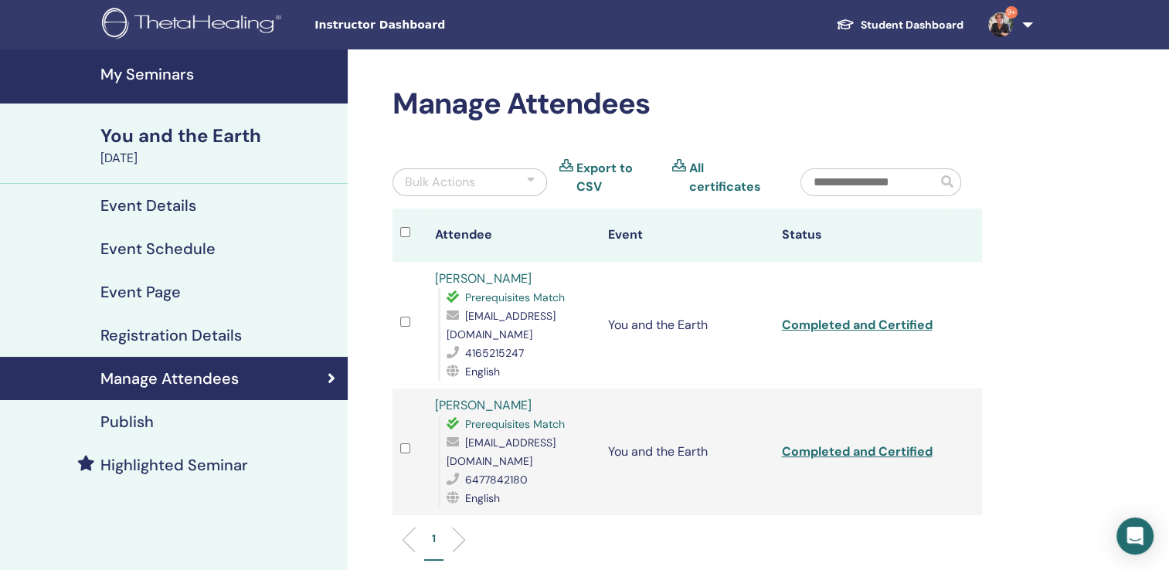
click at [158, 75] on h4 "My Seminars" at bounding box center [219, 74] width 238 height 19
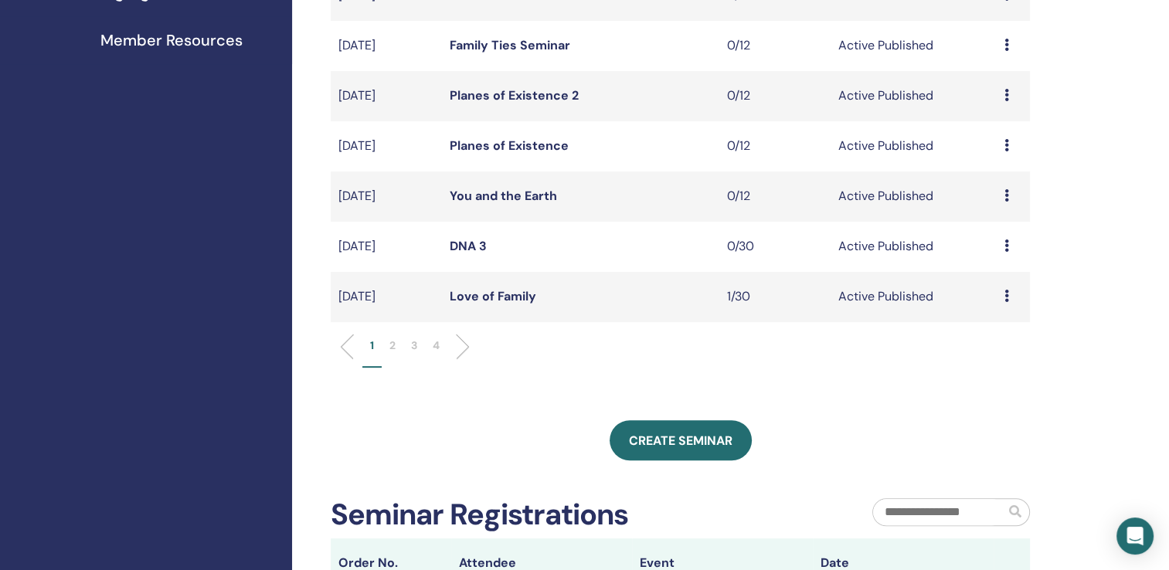
scroll to position [489, 0]
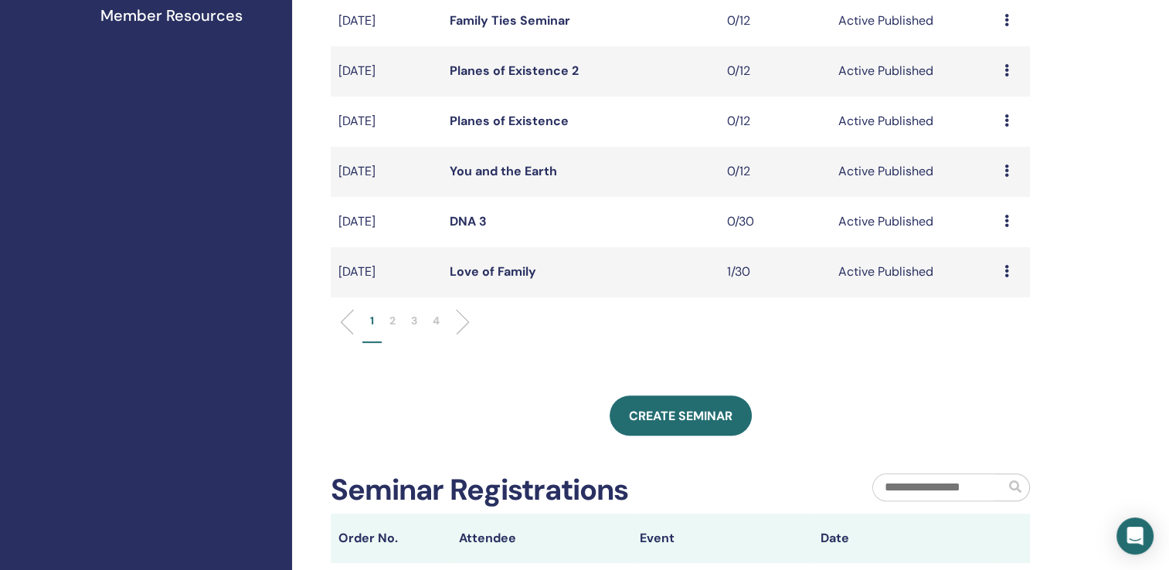
click at [389, 318] on p "2" at bounding box center [392, 321] width 6 height 16
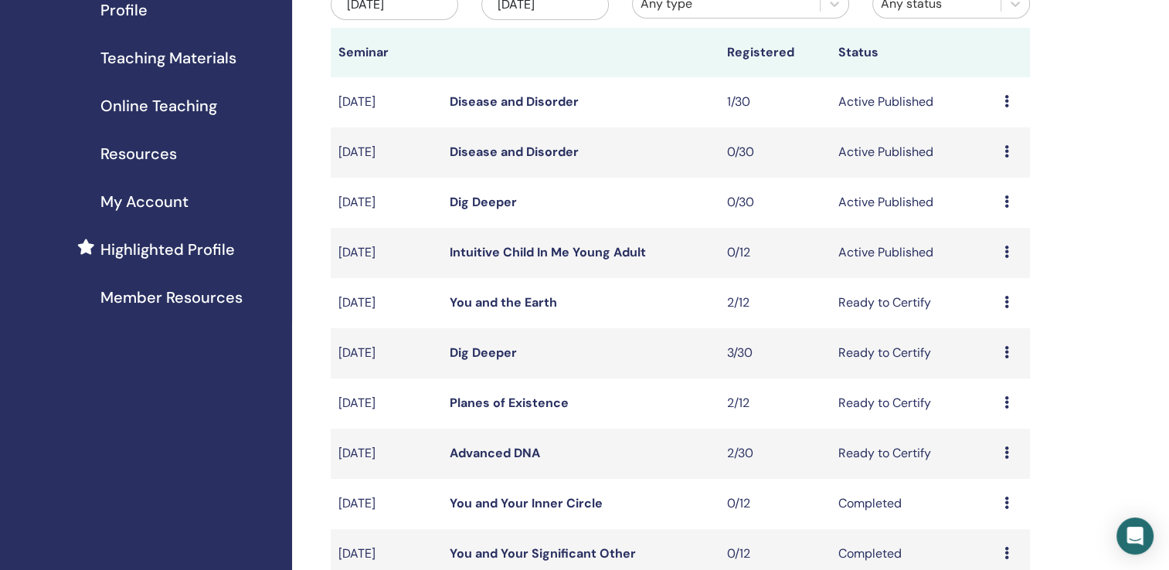
scroll to position [189, 0]
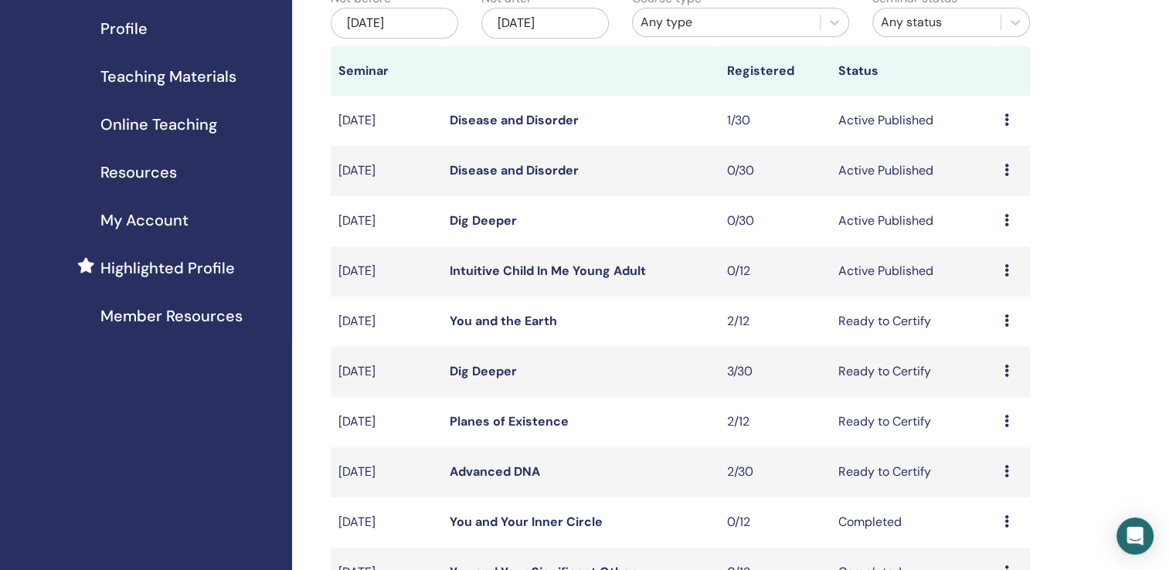
click at [514, 117] on link "Disease and Disorder" at bounding box center [514, 120] width 129 height 16
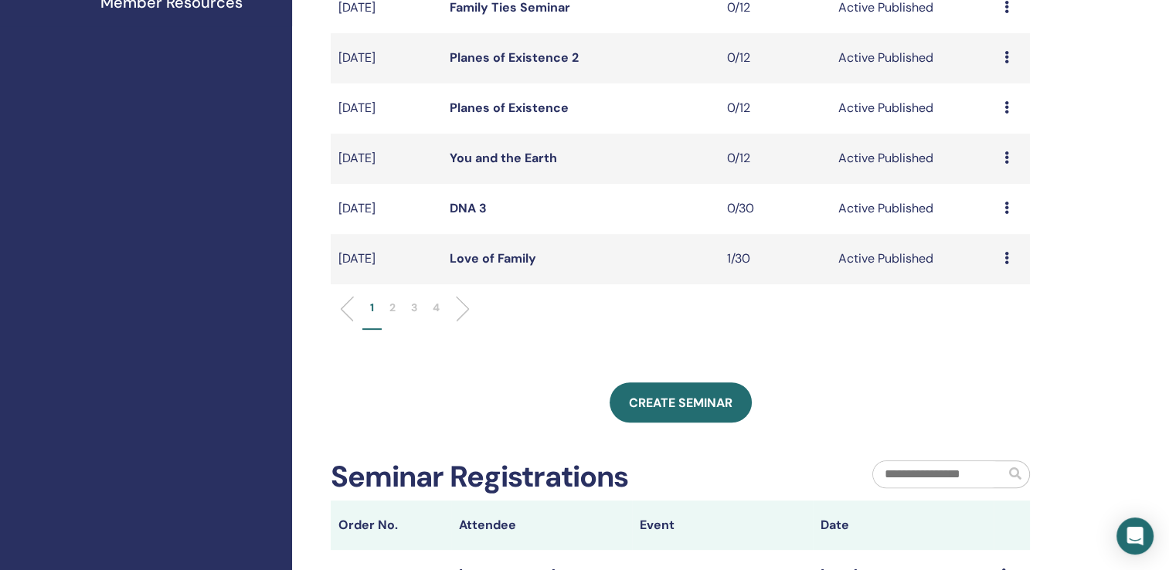
scroll to position [518, 0]
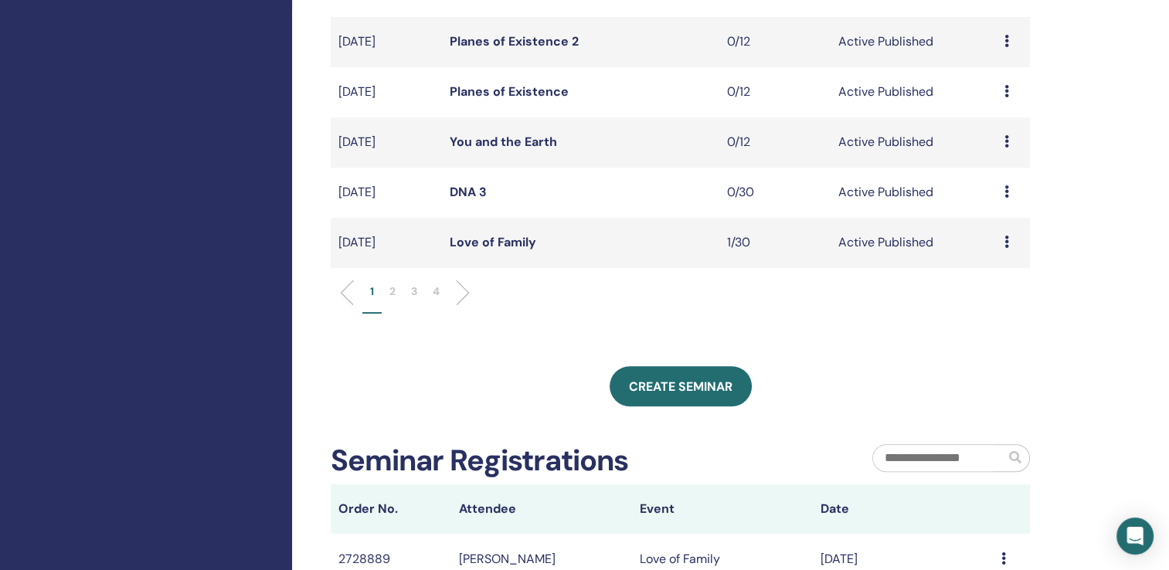
click at [388, 291] on li "2" at bounding box center [393, 299] width 22 height 30
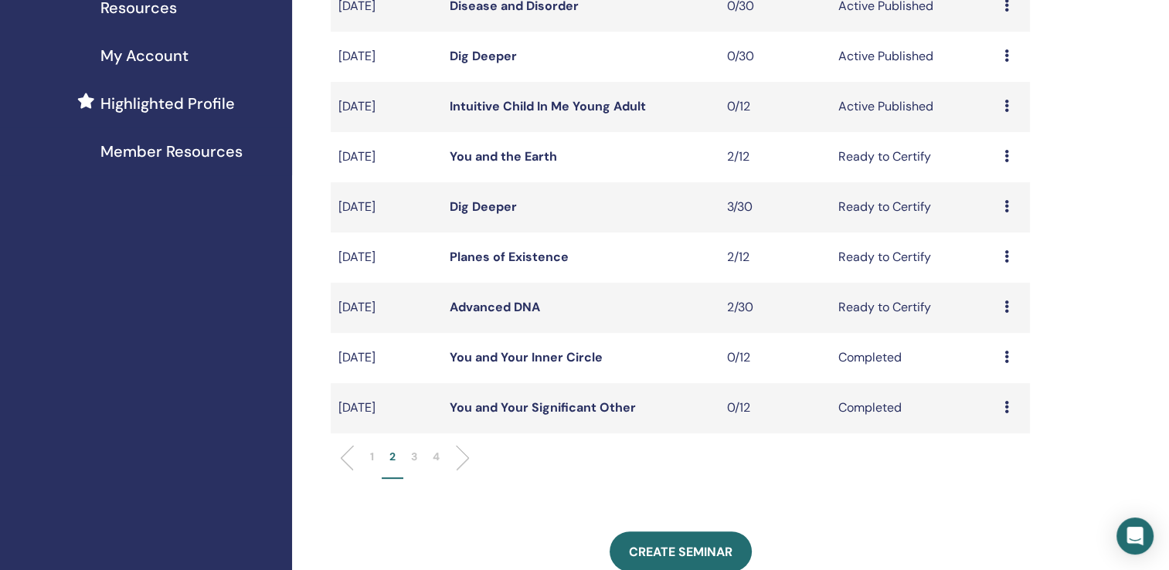
scroll to position [563, 0]
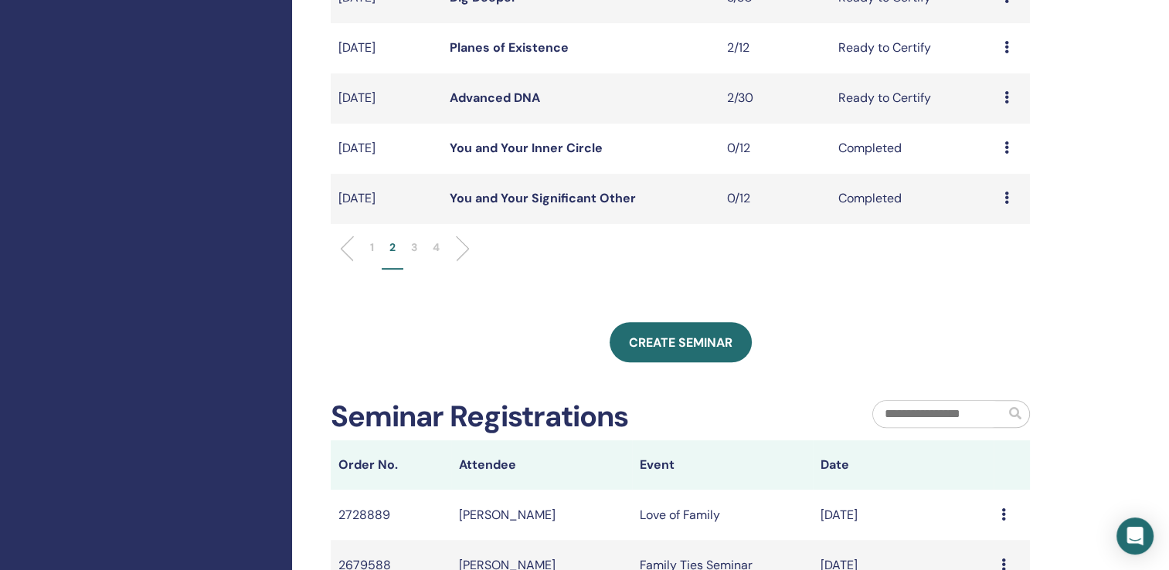
click at [374, 250] on p "1" at bounding box center [372, 248] width 4 height 16
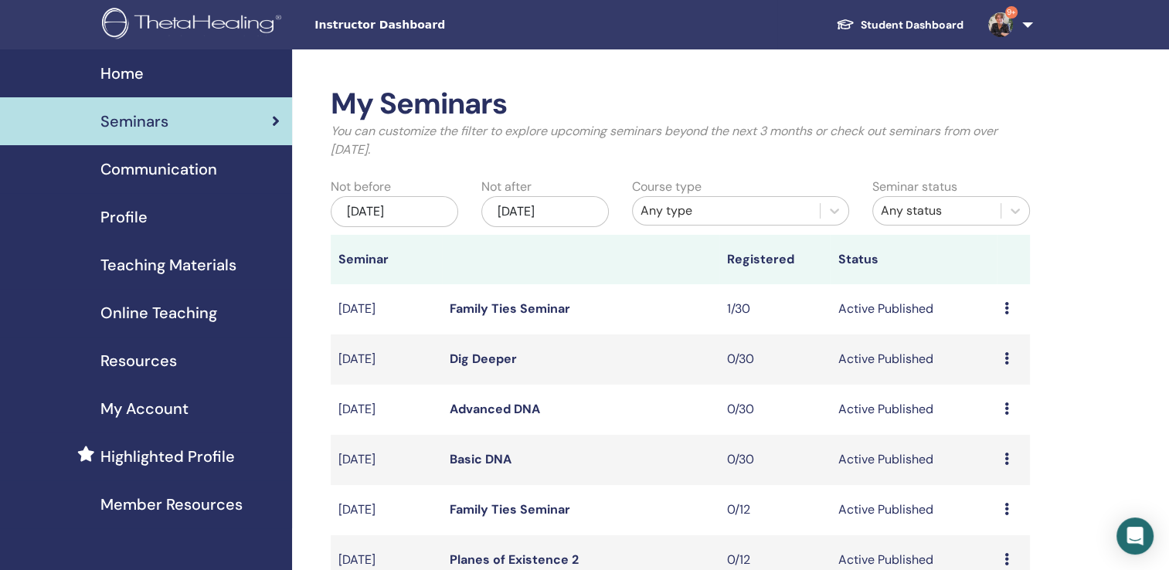
click at [1026, 25] on link "9+" at bounding box center [1007, 24] width 63 height 49
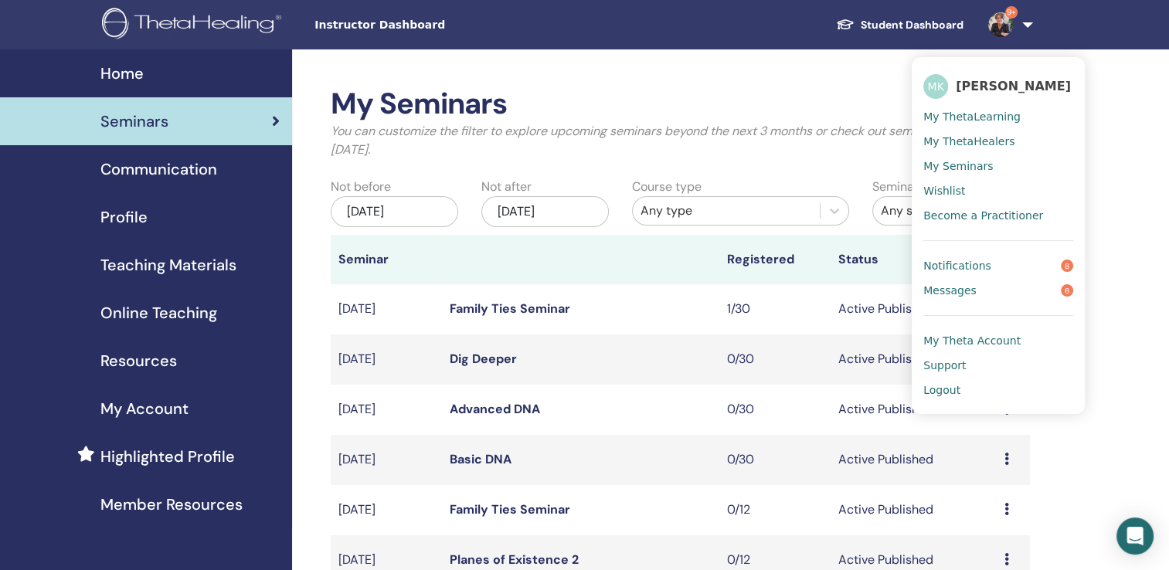
click at [944, 389] on span "Logout" at bounding box center [941, 390] width 37 height 14
